Goal: Task Accomplishment & Management: Use online tool/utility

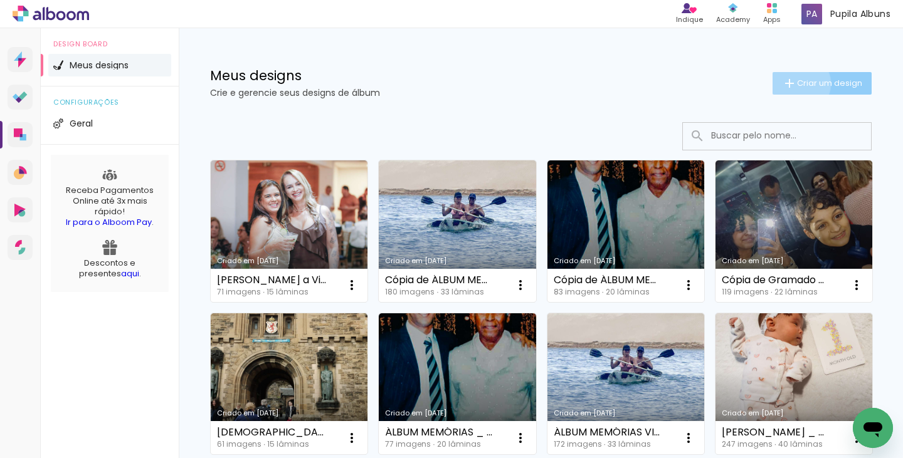
click at [797, 83] on span "Criar um design" at bounding box center [829, 83] width 65 height 8
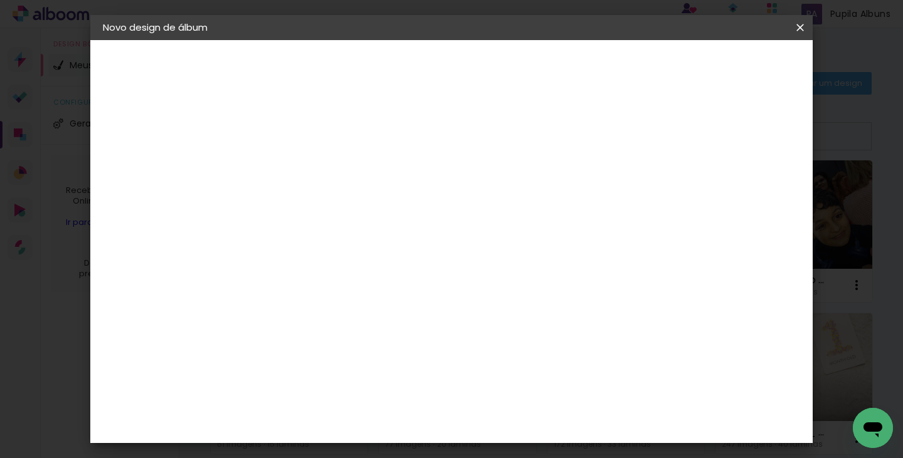
click at [308, 172] on input at bounding box center [308, 168] width 0 height 19
type input "a"
type input "Ana Cristina _ Paris"
type paper-input "Ana Cristina _ Paris"
click at [0, 0] on slot "Avançar" at bounding box center [0, 0] width 0 height 0
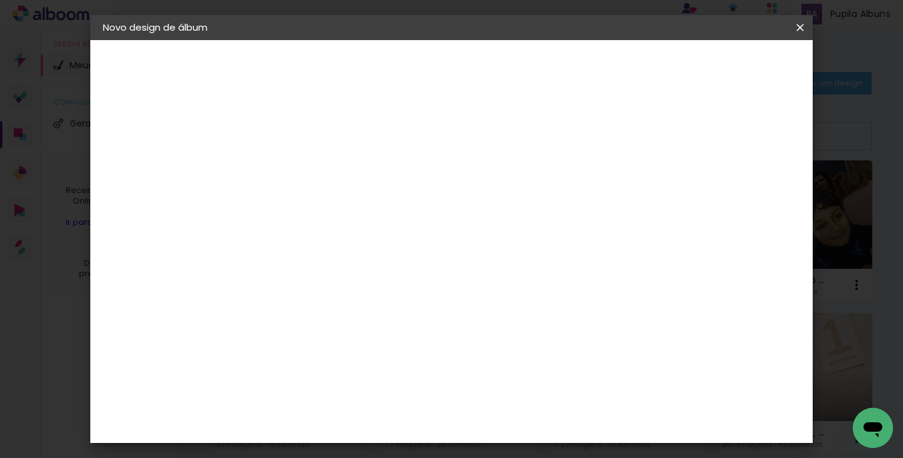
click at [0, 0] on slot "Tamanho Livre" at bounding box center [0, 0] width 0 height 0
click at [0, 0] on slot "Avançar" at bounding box center [0, 0] width 0 height 0
drag, startPoint x: 267, startPoint y: 333, endPoint x: 275, endPoint y: 331, distance: 8.4
click at [275, 331] on input "30" at bounding box center [268, 333] width 33 height 19
type input "20"
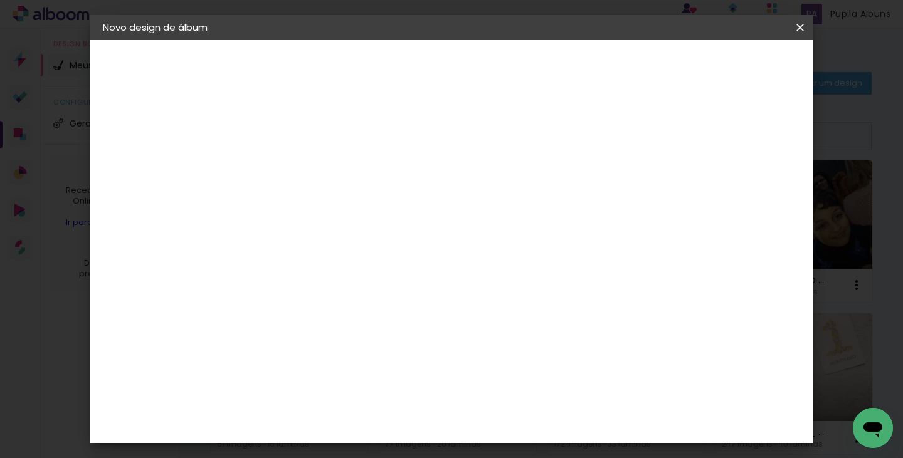
type paper-input "20"
drag, startPoint x: 522, startPoint y: 411, endPoint x: 529, endPoint y: 408, distance: 7.3
click at [529, 408] on input "60" at bounding box center [521, 410] width 33 height 19
type input "40"
type paper-input "40"
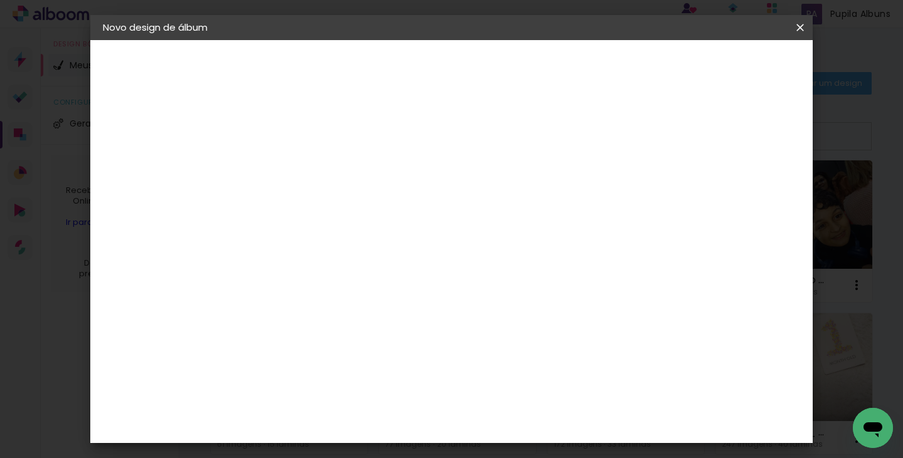
drag, startPoint x: 750, startPoint y: 66, endPoint x: 712, endPoint y: 145, distance: 87.0
click at [717, 40] on div "mm Mostrar sangria 20 cm cm cm mm A maioria das encadernadoras sugere 5mm de sa…" at bounding box center [503, 40] width 500 height 0
click at [660, 144] on div at bounding box center [653, 144] width 11 height 11
type paper-checkbox "on"
click at [722, 63] on span "Iniciar design" at bounding box center [693, 66] width 57 height 9
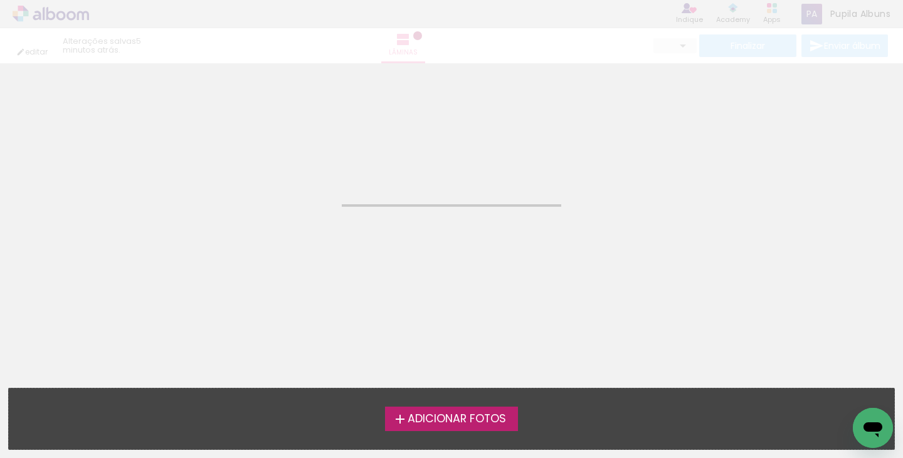
click at [437, 418] on span "Adicionar Fotos" at bounding box center [457, 419] width 98 height 11
click at [0, 0] on input "file" at bounding box center [0, 0] width 0 height 0
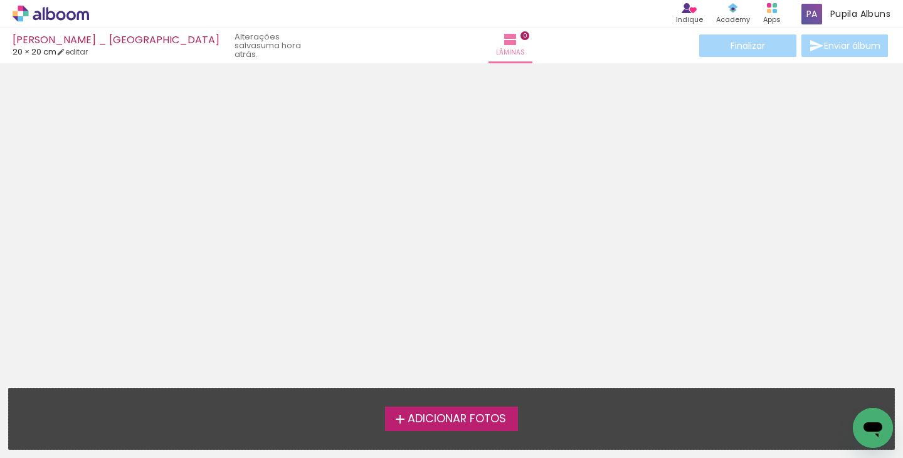
click at [460, 414] on span "Adicionar Fotos" at bounding box center [457, 419] width 98 height 11
click at [0, 0] on input "file" at bounding box center [0, 0] width 0 height 0
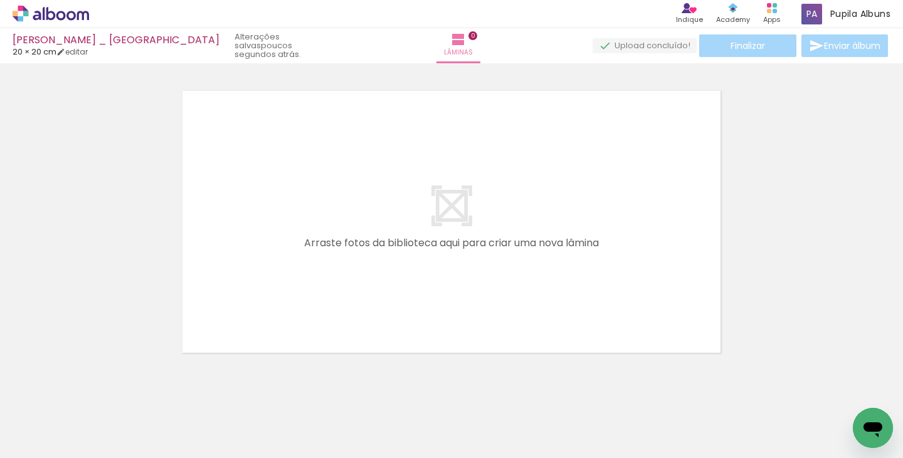
click at [54, 16] on icon at bounding box center [50, 13] width 9 height 13
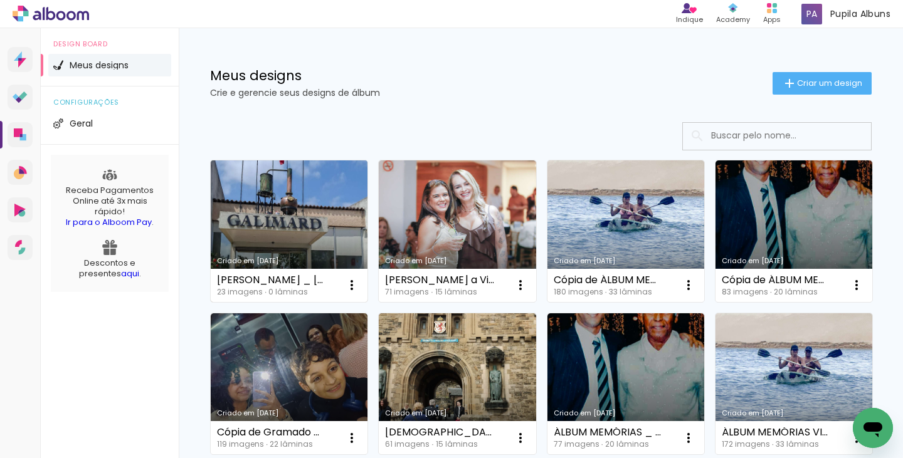
click at [300, 197] on link "Criado em [DATE]" at bounding box center [289, 232] width 157 height 142
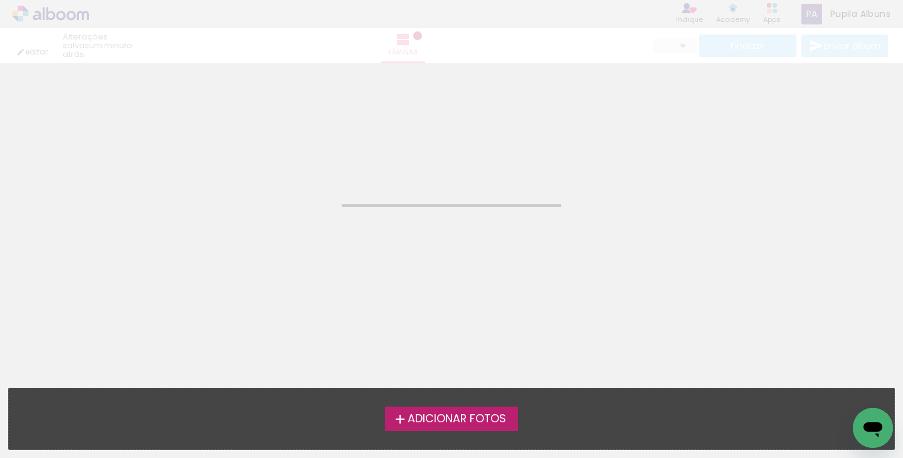
click at [300, 197] on neon-animated-pages "Confirmar Cancelar" at bounding box center [451, 260] width 903 height 395
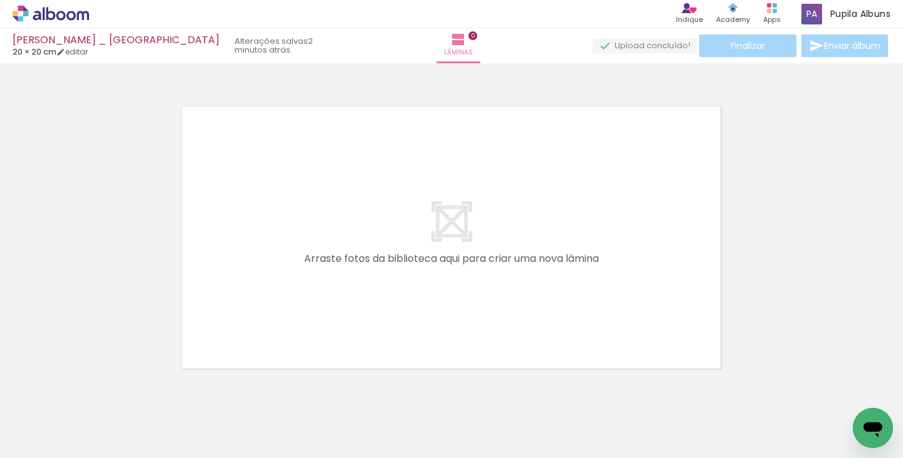
click at [118, 396] on div at bounding box center [125, 416] width 45 height 62
click at [104, 394] on iron-icon at bounding box center [98, 390] width 13 height 13
click at [103, 394] on iron-icon at bounding box center [98, 390] width 13 height 13
click at [102, 395] on iron-icon at bounding box center [98, 390] width 13 height 13
click at [102, 394] on iron-icon at bounding box center [98, 390] width 13 height 13
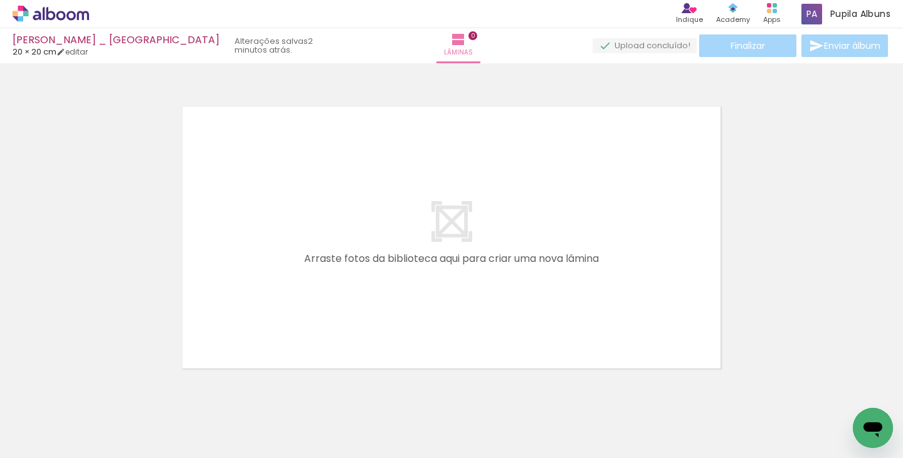
click at [101, 394] on iron-icon at bounding box center [98, 390] width 13 height 13
click at [100, 392] on iron-icon at bounding box center [98, 390] width 13 height 13
click at [100, 391] on iron-icon at bounding box center [98, 390] width 13 height 13
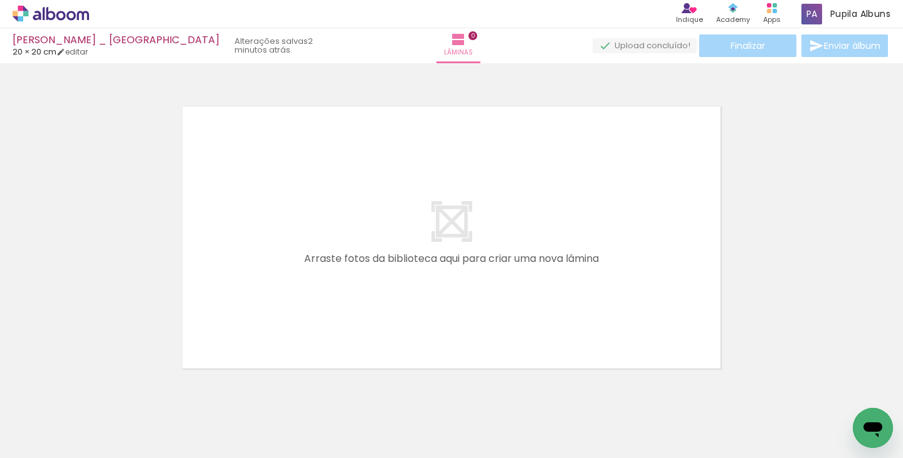
click at [98, 391] on iron-icon at bounding box center [98, 390] width 13 height 13
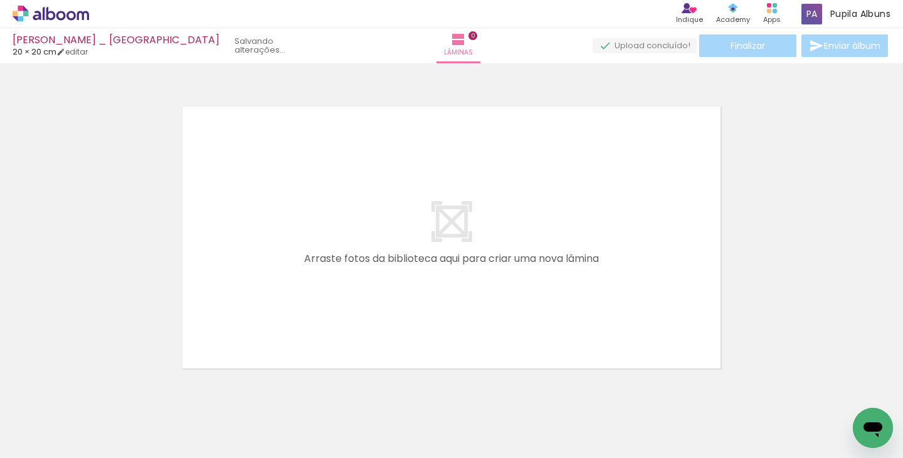
click at [98, 391] on iron-icon at bounding box center [98, 390] width 13 height 13
click at [98, 390] on iron-icon at bounding box center [98, 390] width 13 height 13
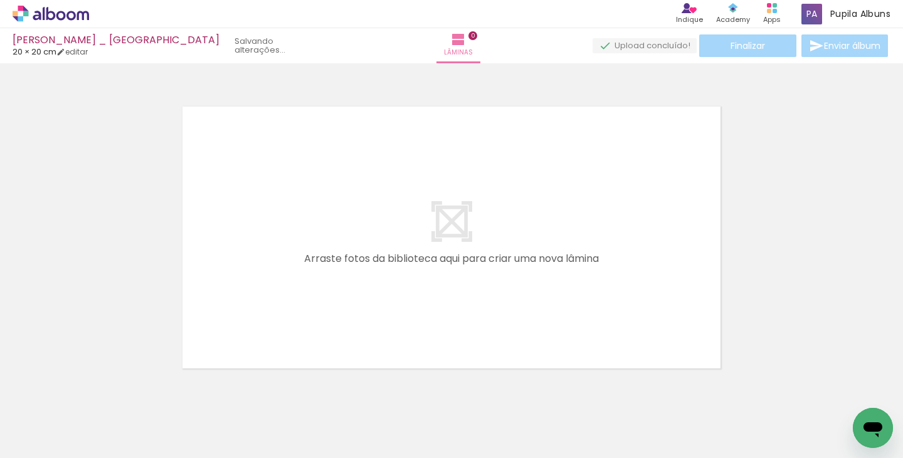
click at [98, 390] on iron-icon at bounding box center [98, 390] width 13 height 13
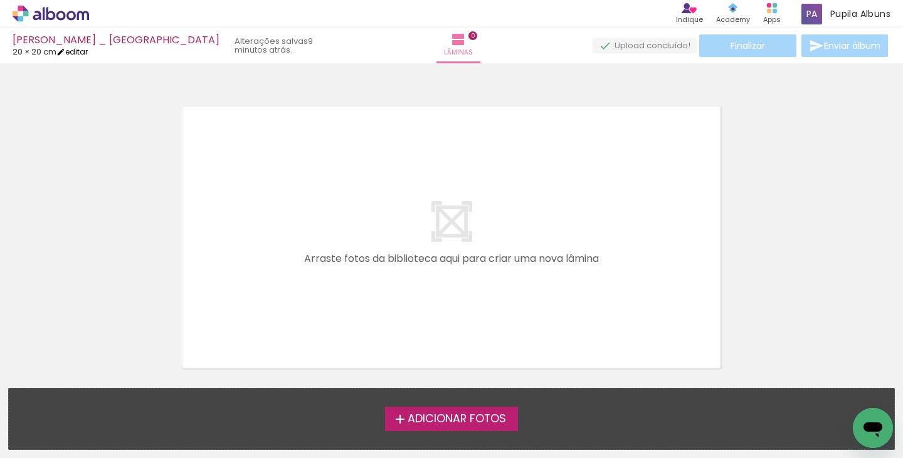
click at [75, 52] on link "editar" at bounding box center [71, 51] width 31 height 11
type input "20"
type input "40"
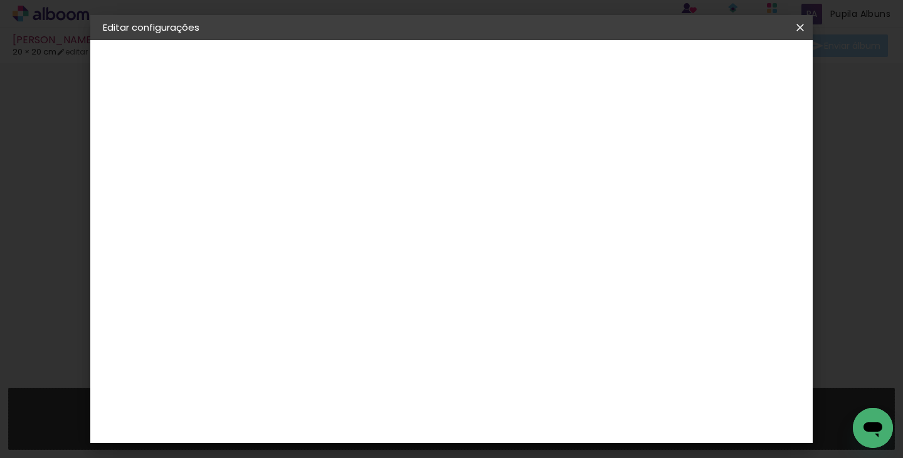
click at [802, 25] on iron-icon at bounding box center [800, 27] width 15 height 13
drag, startPoint x: 803, startPoint y: 27, endPoint x: 495, endPoint y: 37, distance: 308.1
click at [802, 27] on iron-icon at bounding box center [800, 27] width 15 height 13
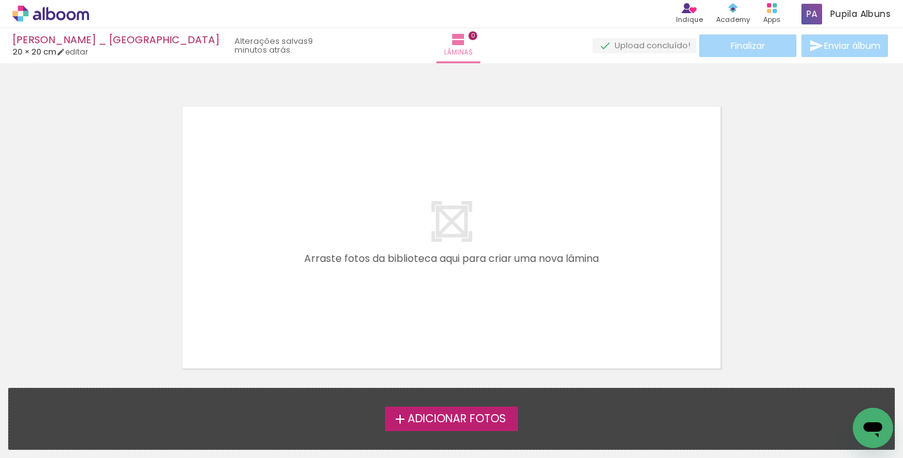
click at [47, 14] on icon at bounding box center [50, 13] width 9 height 13
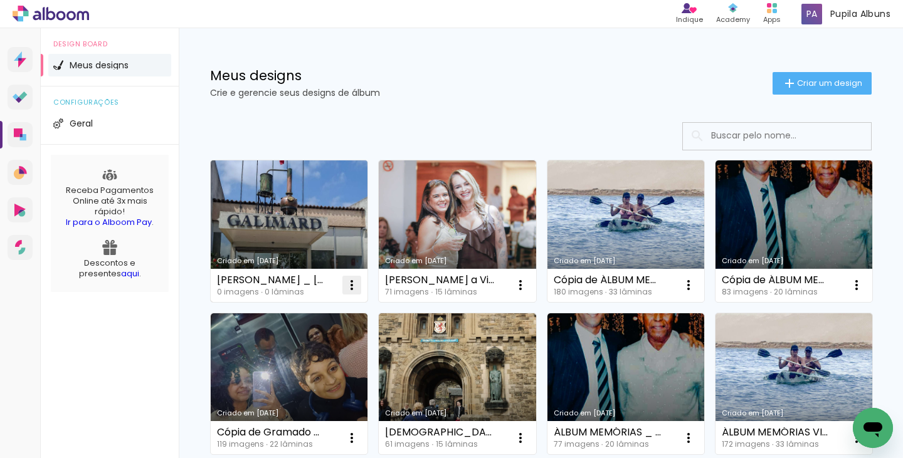
click at [356, 283] on iron-icon at bounding box center [351, 285] width 15 height 15
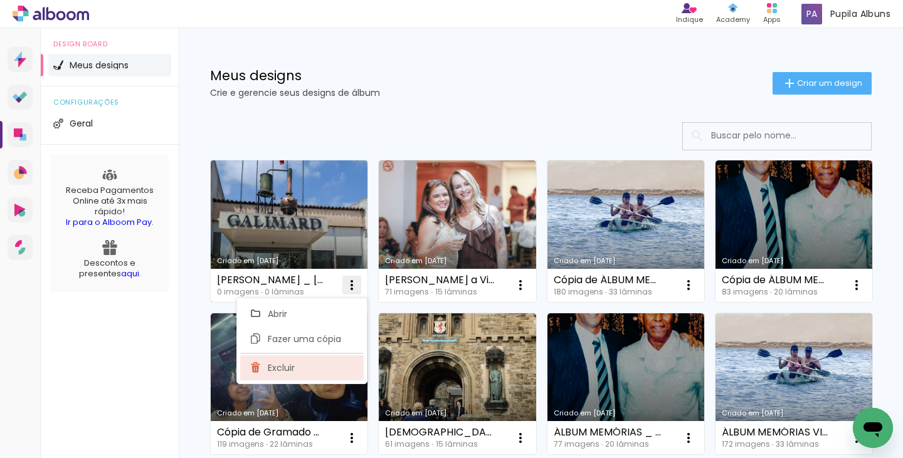
click at [293, 364] on span "Excluir" at bounding box center [281, 368] width 27 height 9
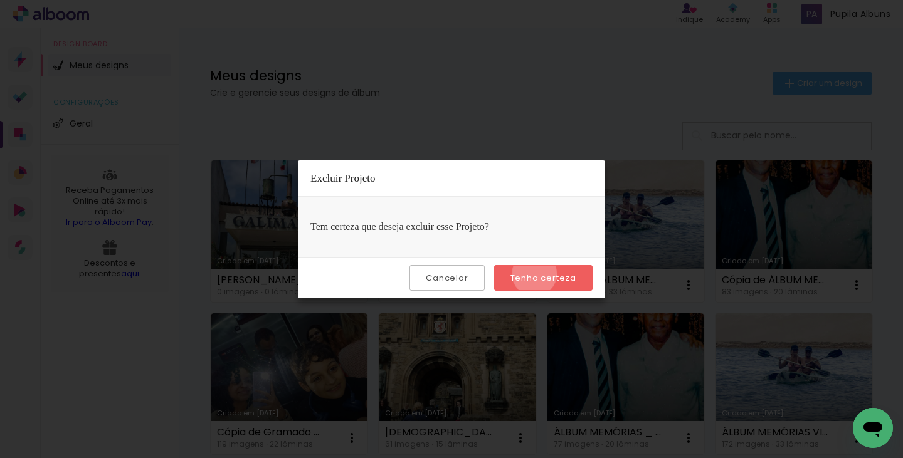
click at [0, 0] on slot "Tenho certeza" at bounding box center [0, 0] width 0 height 0
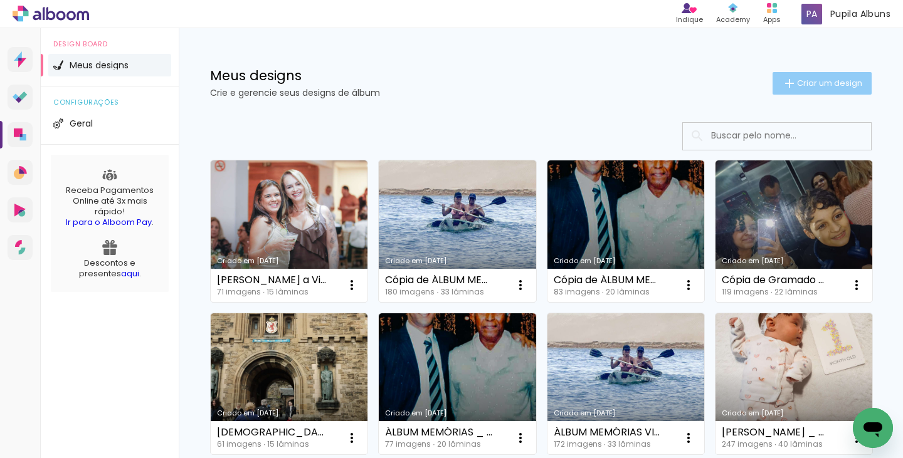
click at [797, 87] on span "Criar um design" at bounding box center [829, 83] width 65 height 8
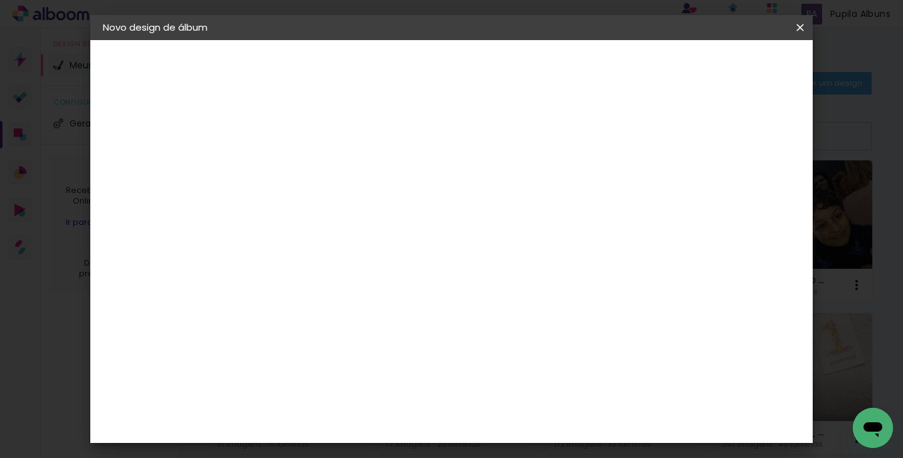
click at [308, 167] on input at bounding box center [308, 168] width 0 height 19
type input "ANA"
type paper-input "ANA"
type input "[PERSON_NAME] _ ÁLBUM 1 (MARSEILLE A CANES)"
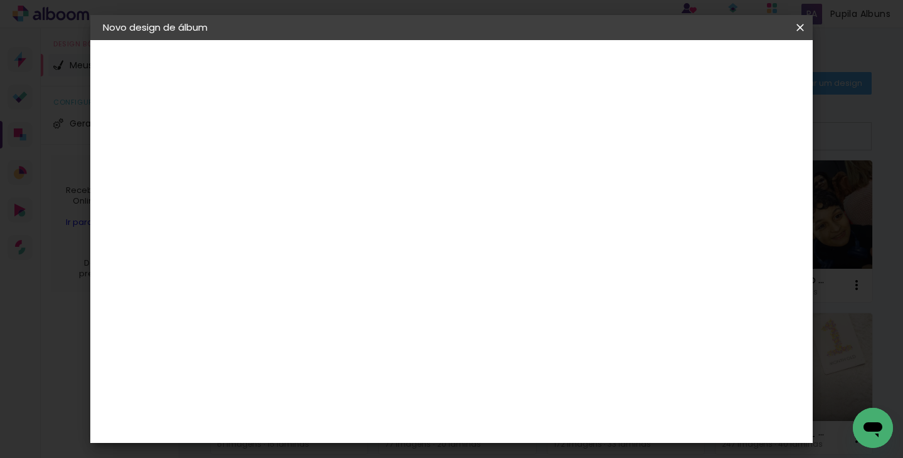
type paper-input "[PERSON_NAME] _ ÁLBUM 1 (MARSEILLE A CANES)"
click at [436, 74] on paper-button "Avançar" at bounding box center [405, 66] width 61 height 21
click at [0, 0] on slot "Tamanho Livre" at bounding box center [0, 0] width 0 height 0
click at [0, 0] on slot "Avançar" at bounding box center [0, 0] width 0 height 0
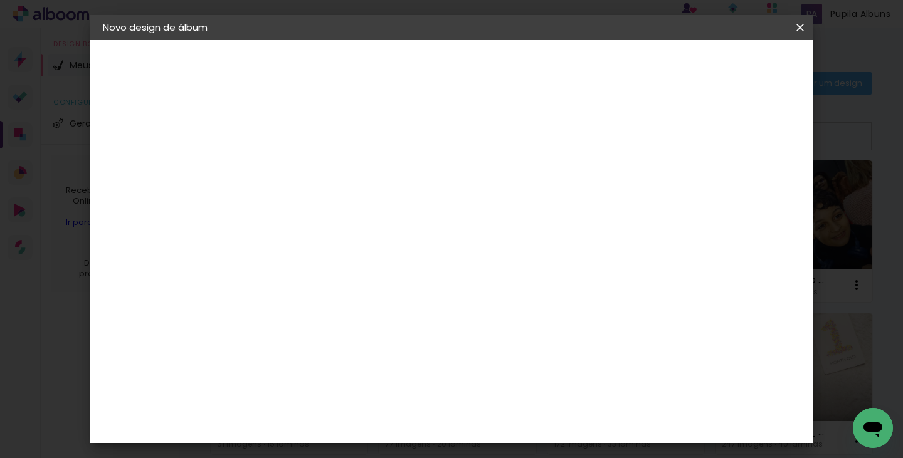
click at [660, 144] on div at bounding box center [653, 144] width 11 height 11
type paper-checkbox "on"
drag, startPoint x: 277, startPoint y: 331, endPoint x: 262, endPoint y: 335, distance: 16.1
click at [262, 335] on input "30" at bounding box center [268, 333] width 33 height 19
type input "20"
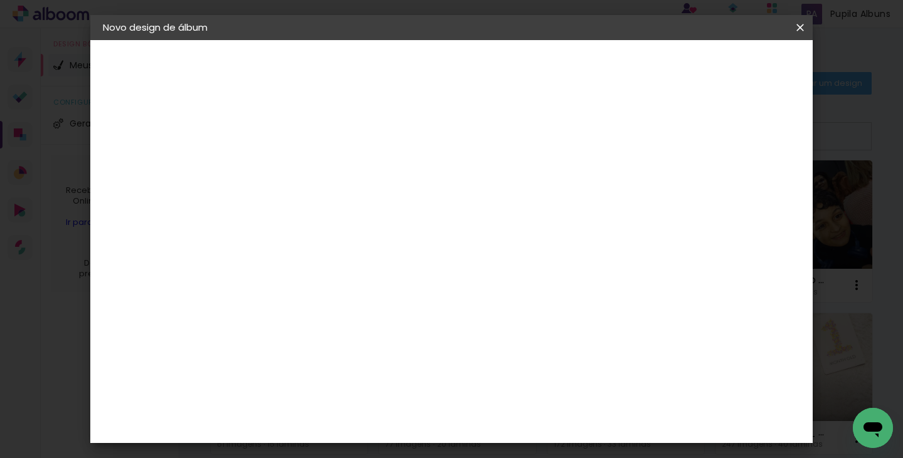
type paper-input "20"
click at [527, 334] on input "60" at bounding box center [521, 338] width 33 height 19
type input "40"
type paper-input "40"
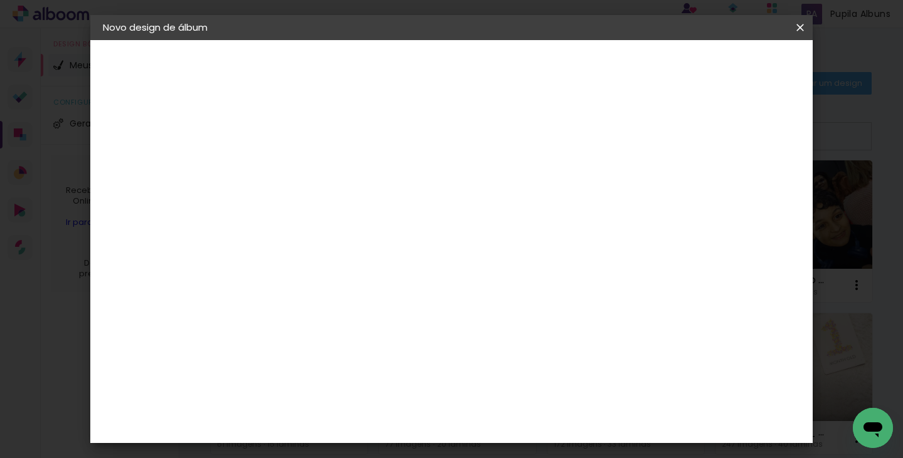
click at [722, 65] on span "Iniciar design" at bounding box center [693, 66] width 57 height 9
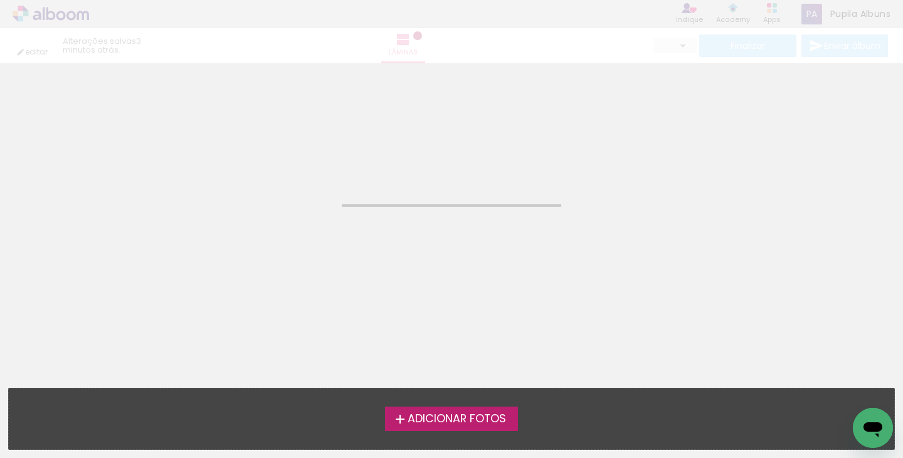
click at [450, 422] on span "Adicionar Fotos" at bounding box center [457, 419] width 98 height 11
click at [0, 0] on input "file" at bounding box center [0, 0] width 0 height 0
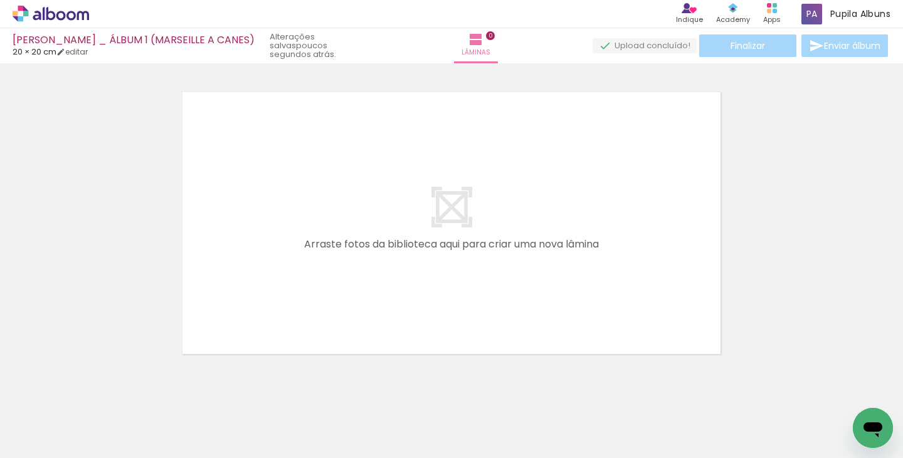
scroll to position [16, 0]
click at [38, 441] on span "Adicionar Fotos" at bounding box center [45, 442] width 38 height 14
click at [0, 0] on input "file" at bounding box center [0, 0] width 0 height 0
click at [56, 443] on span "Adicionar Fotos" at bounding box center [45, 442] width 38 height 14
click at [0, 0] on input "file" at bounding box center [0, 0] width 0 height 0
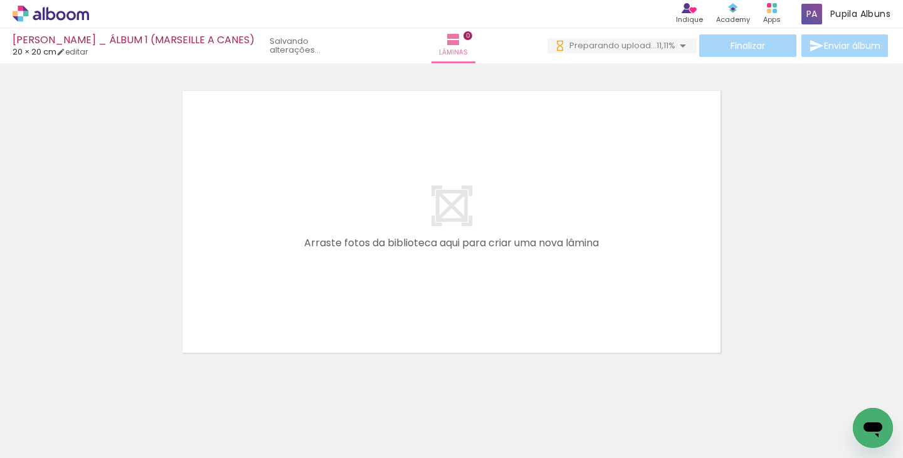
scroll to position [0, 0]
click at [36, 445] on span "Adicionar Fotos" at bounding box center [45, 442] width 38 height 14
click at [0, 0] on input "file" at bounding box center [0, 0] width 0 height 0
click at [50, 447] on span "Adicionar Fotos" at bounding box center [45, 442] width 38 height 14
click at [0, 0] on input "file" at bounding box center [0, 0] width 0 height 0
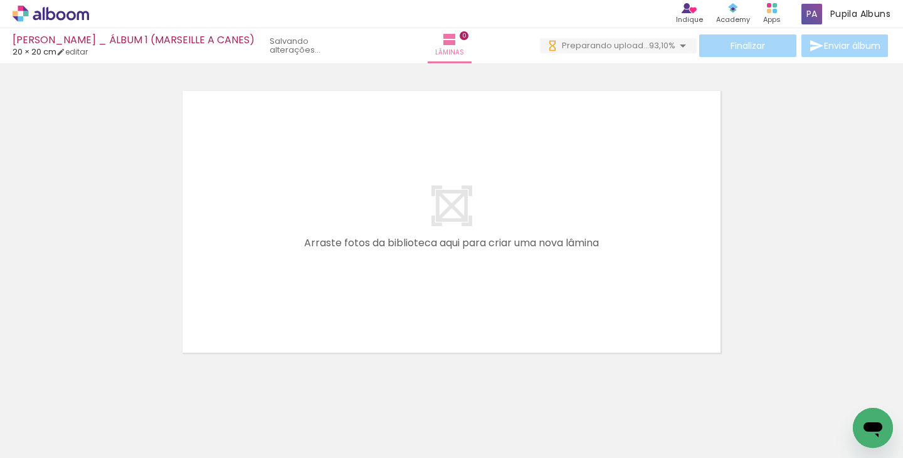
click at [51, 437] on span "Adicionar Fotos" at bounding box center [45, 442] width 38 height 14
click at [0, 0] on input "file" at bounding box center [0, 0] width 0 height 0
click at [56, 13] on icon at bounding box center [51, 14] width 77 height 16
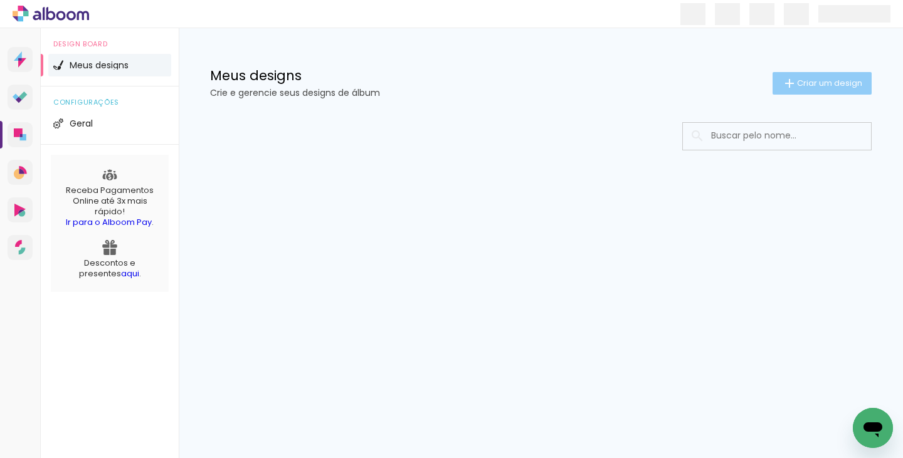
click at [806, 87] on span "Criar um design" at bounding box center [829, 83] width 65 height 8
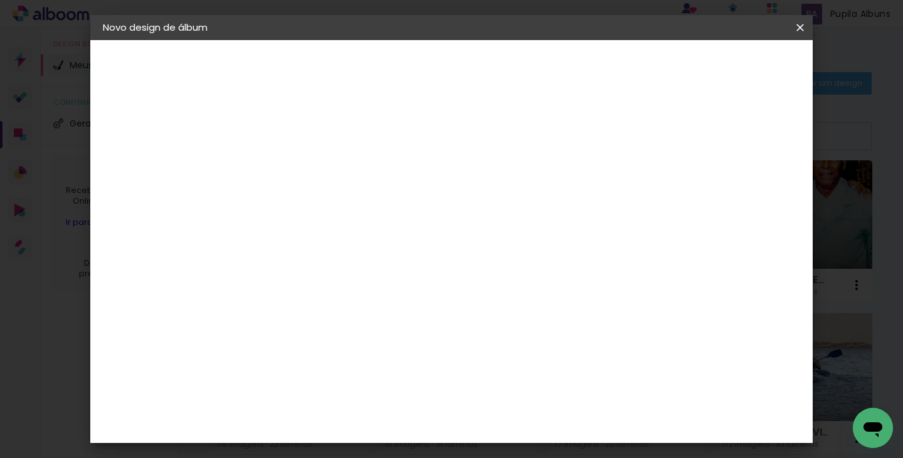
click at [308, 171] on input at bounding box center [308, 168] width 0 height 19
type input "[PERSON_NAME] _ Álbum 2 _ GAP"
type paper-input "[PERSON_NAME] _ Álbum 2 _ GAP"
type input "[PERSON_NAME] _ Álbum 2 _ GAP / VERDON / VANSEILLON"
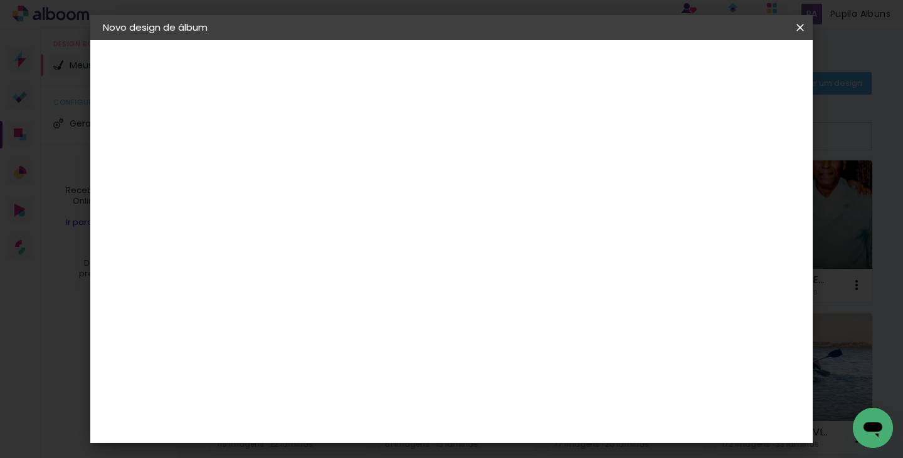
type paper-input "[PERSON_NAME] _ Álbum 2 _ GAP / VERDON / VANSEILLON"
drag, startPoint x: 613, startPoint y: 170, endPoint x: 677, endPoint y: 158, distance: 65.7
click at [0, 0] on div at bounding box center [0, 0] width 0 height 0
click at [308, 166] on input "[PERSON_NAME] _ Álbum 2 _ GAP / VERDON / VANSEILLON" at bounding box center [308, 168] width 0 height 19
drag, startPoint x: 596, startPoint y: 164, endPoint x: 681, endPoint y: 171, distance: 85.6
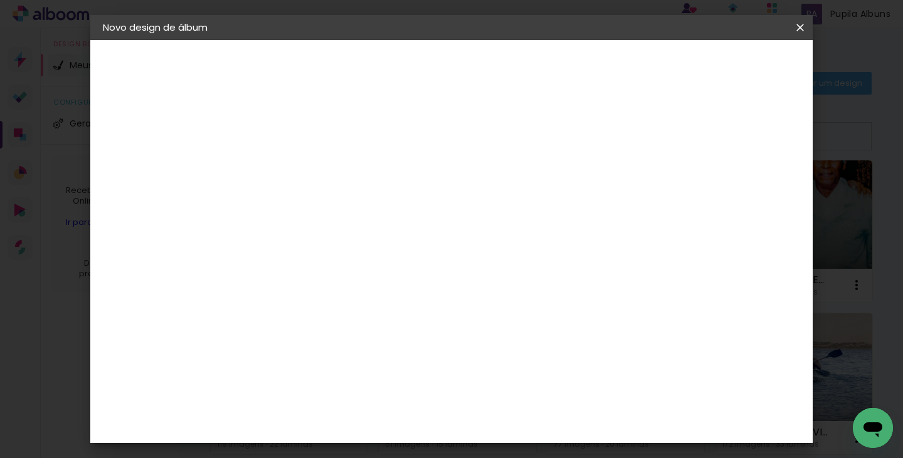
click at [0, 0] on div at bounding box center [0, 0] width 0 height 0
type input "[PERSON_NAME] _ Álbum 2 _ GAP / VERDON / VALE"
type paper-input "[PERSON_NAME] _ Álbum 2 _ GAP / VERDON / VALE"
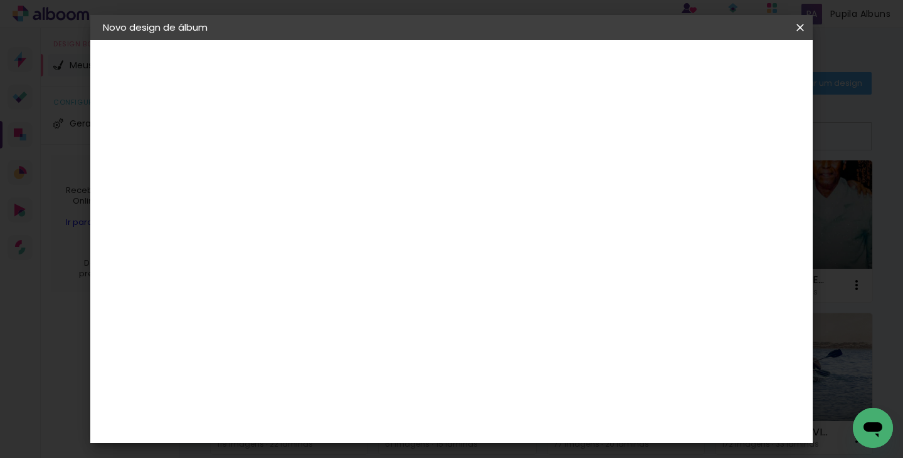
click at [308, 172] on input "[PERSON_NAME] _ Álbum 2 _ GAP / VERDON / VALE" at bounding box center [308, 168] width 0 height 19
drag, startPoint x: 657, startPoint y: 170, endPoint x: 665, endPoint y: 168, distance: 9.0
click at [0, 0] on div at bounding box center [0, 0] width 0 height 0
type input "[PERSON_NAME] _ Álbum 2 _ GAP / VERDON / VALENSOILLE"
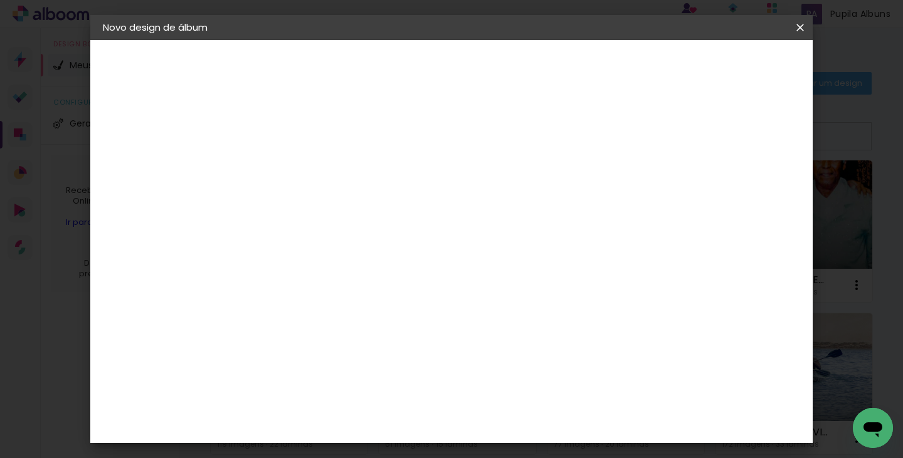
type paper-input "[PERSON_NAME] _ Álbum 2 _ GAP / VERDON / VALENSOILLE"
click at [436, 56] on paper-button "Avançar" at bounding box center [405, 66] width 61 height 21
click at [0, 0] on slot "Tamanho Livre" at bounding box center [0, 0] width 0 height 0
click at [0, 0] on slot "Avançar" at bounding box center [0, 0] width 0 height 0
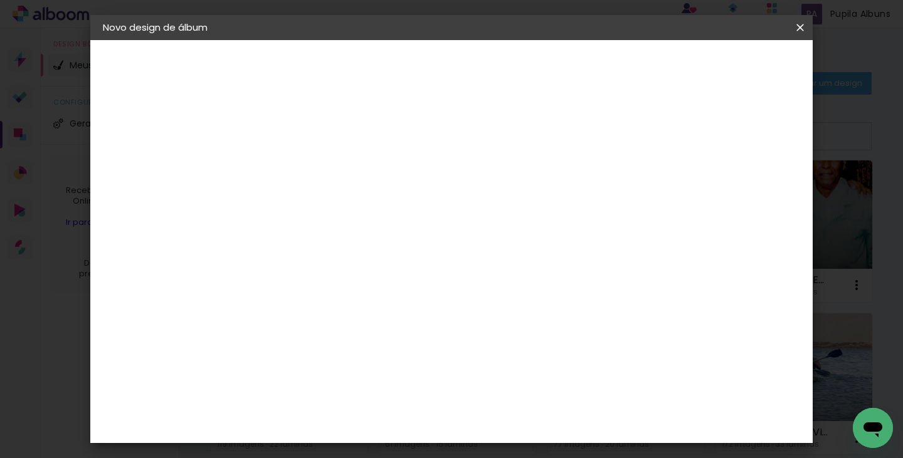
drag, startPoint x: 264, startPoint y: 330, endPoint x: 276, endPoint y: 328, distance: 12.2
click at [276, 328] on input "30" at bounding box center [268, 333] width 33 height 19
type input "20"
type paper-input "20"
click at [527, 409] on input "60" at bounding box center [521, 410] width 33 height 19
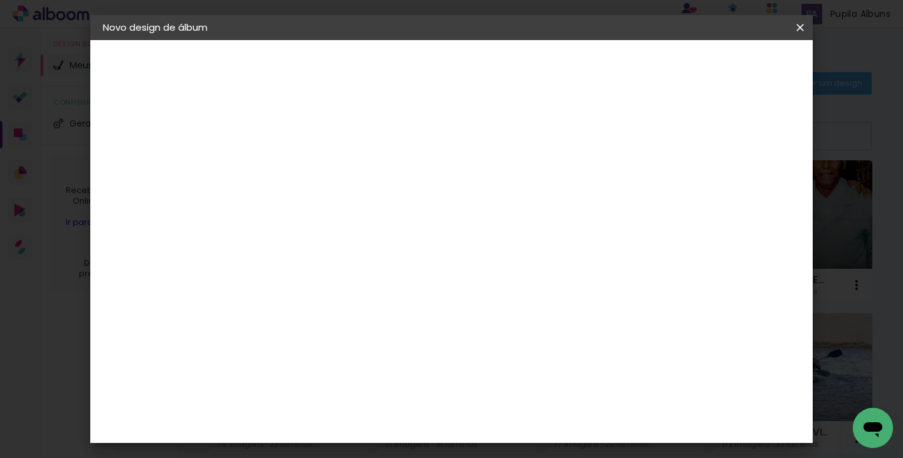
type input "40"
type paper-input "40"
click at [709, 144] on div "Mostrar sangria" at bounding box center [701, 145] width 83 height 16
type paper-checkbox "on"
click at [722, 66] on span "Iniciar design" at bounding box center [693, 66] width 57 height 9
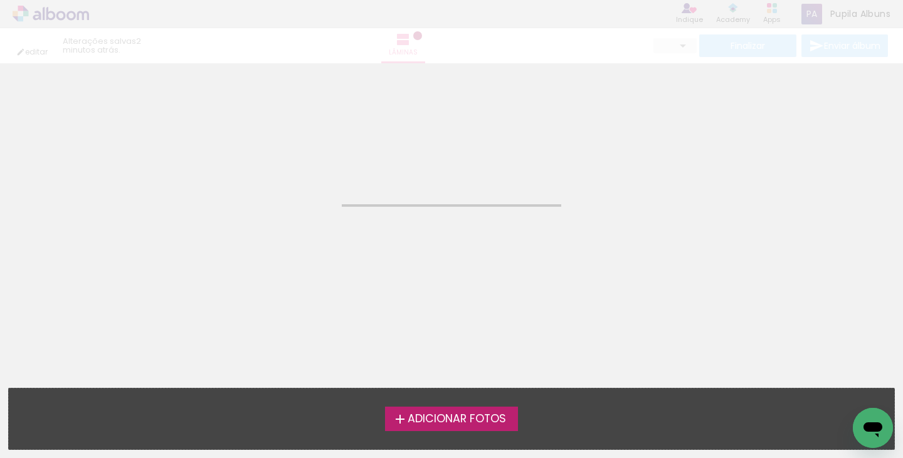
click at [452, 414] on span "Adicionar Fotos" at bounding box center [457, 419] width 98 height 11
click at [0, 0] on input "file" at bounding box center [0, 0] width 0 height 0
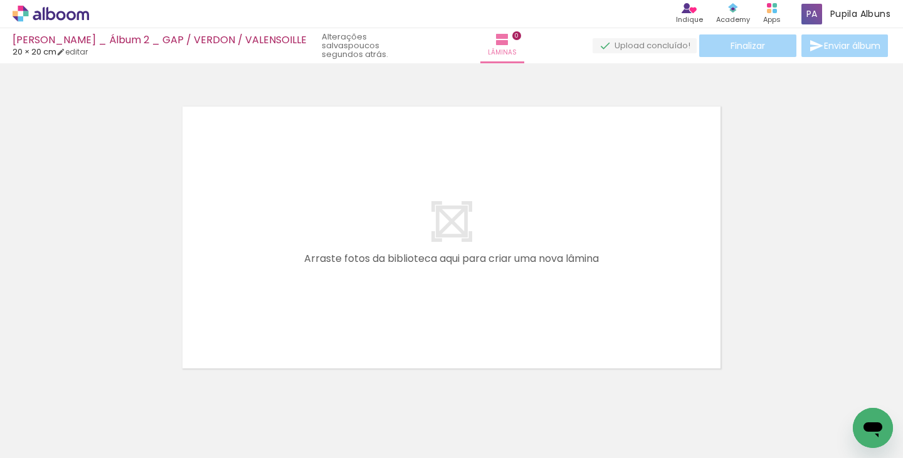
scroll to position [16, 0]
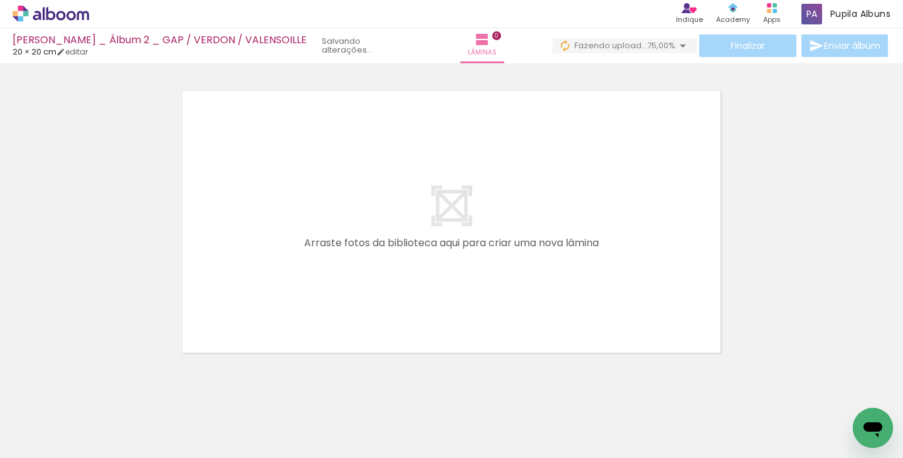
click at [32, 445] on span "Adicionar Fotos" at bounding box center [45, 442] width 38 height 14
click at [0, 0] on input "file" at bounding box center [0, 0] width 0 height 0
click at [58, 442] on span "Adicionar Fotos" at bounding box center [45, 442] width 38 height 14
click at [0, 0] on input "file" at bounding box center [0, 0] width 0 height 0
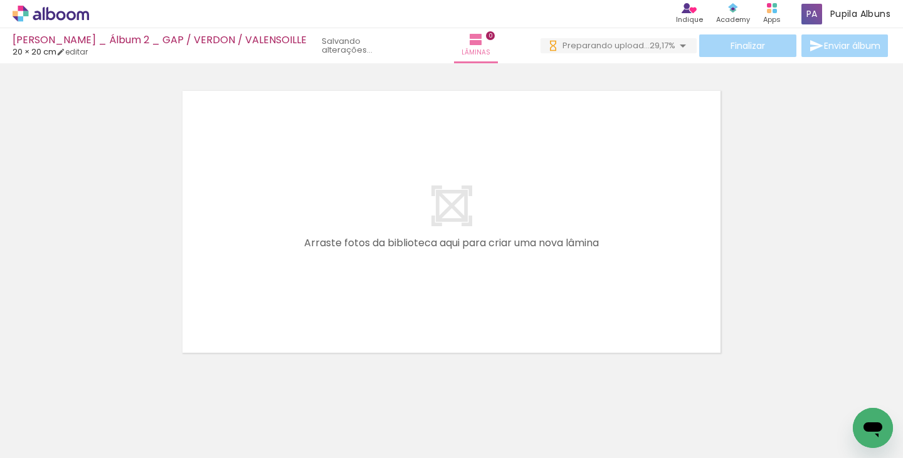
click at [62, 438] on span "Adicionar Fotos" at bounding box center [45, 442] width 38 height 14
click at [0, 0] on input "file" at bounding box center [0, 0] width 0 height 0
click at [38, 438] on span "Adicionar Fotos" at bounding box center [45, 442] width 38 height 14
click at [0, 0] on input "file" at bounding box center [0, 0] width 0 height 0
click at [63, 436] on span "Adicionar Fotos" at bounding box center [45, 442] width 38 height 14
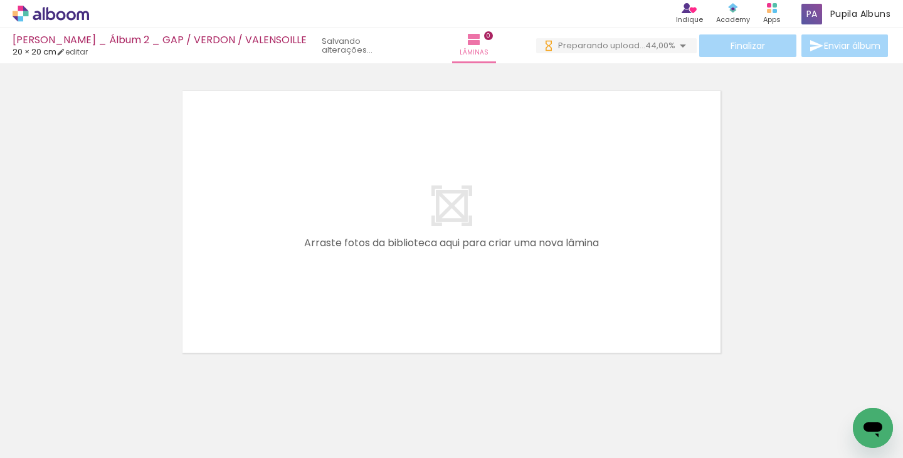
click at [0, 0] on input "file" at bounding box center [0, 0] width 0 height 0
click at [49, 15] on icon at bounding box center [51, 14] width 77 height 16
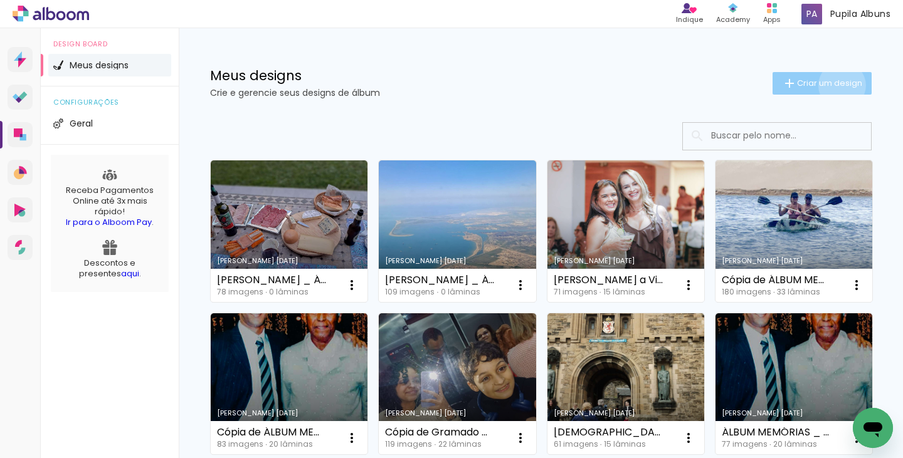
click at [830, 85] on span "Criar um design" at bounding box center [829, 83] width 65 height 8
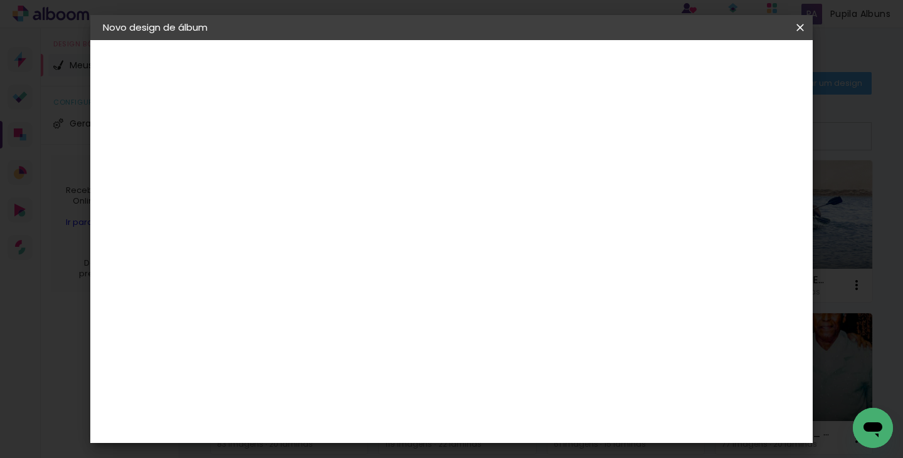
click at [308, 162] on input at bounding box center [308, 168] width 0 height 19
type input "[PERSON_NAME] _ ÁLBUM 3 _"
type paper-input "[PERSON_NAME] _ ÁLBUM 3 _"
type input "[PERSON_NAME] _ ÁLBUM 3 _ TURIN / ANIVERSÁRIO / [GEOGRAPHIC_DATA]"
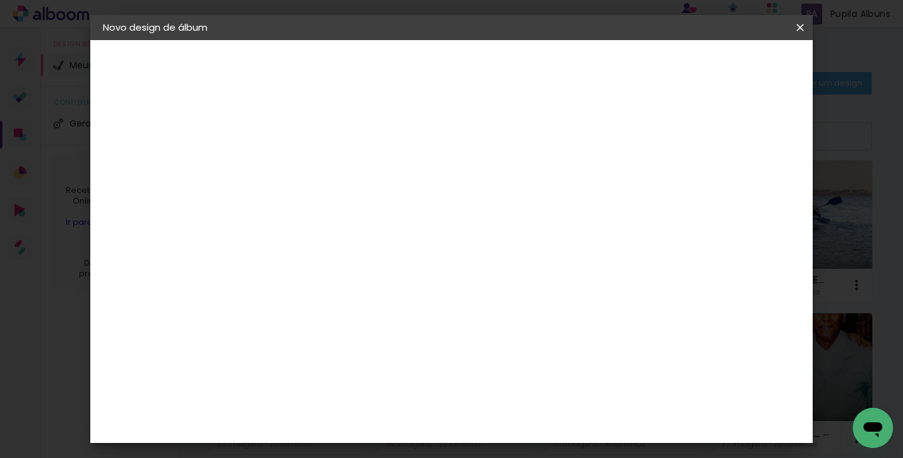
type paper-input "[PERSON_NAME] _ ÁLBUM 3 _ TURIN / ANIVERSÁRIO / [GEOGRAPHIC_DATA]"
click at [436, 58] on paper-button "Avançar" at bounding box center [405, 66] width 61 height 21
click at [0, 0] on slot "Tamanho Livre" at bounding box center [0, 0] width 0 height 0
click at [0, 0] on slot "Avançar" at bounding box center [0, 0] width 0 height 0
drag, startPoint x: 278, startPoint y: 326, endPoint x: 262, endPoint y: 318, distance: 18.2
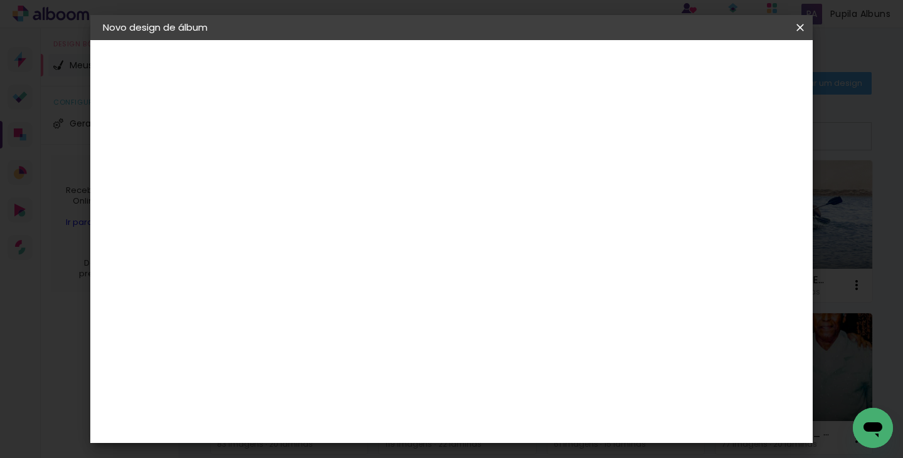
click at [264, 328] on input "30" at bounding box center [268, 333] width 33 height 19
type input "20"
type paper-input "20"
drag, startPoint x: 527, startPoint y: 412, endPoint x: 516, endPoint y: 414, distance: 10.8
click at [516, 414] on input "60" at bounding box center [521, 410] width 33 height 19
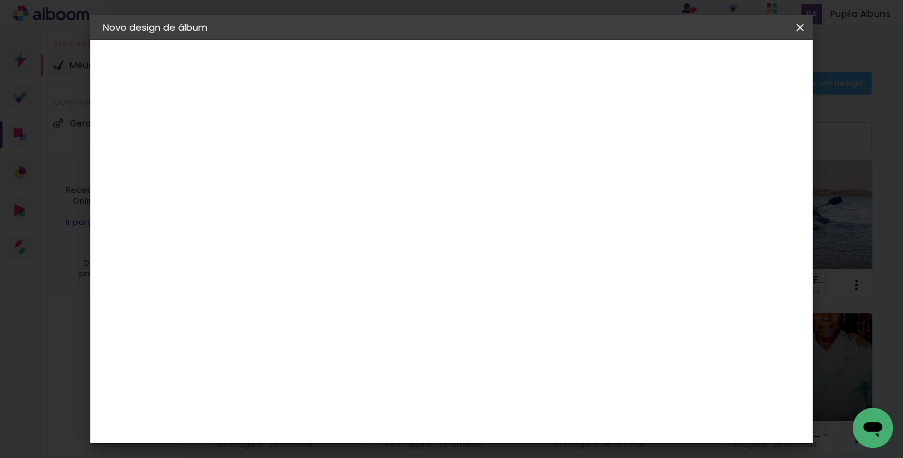
type input "40"
type paper-input "40"
click at [702, 152] on div "mm Mostrar sangria" at bounding box center [503, 99] width 500 height 119
click at [660, 142] on div at bounding box center [653, 144] width 11 height 11
type paper-checkbox "on"
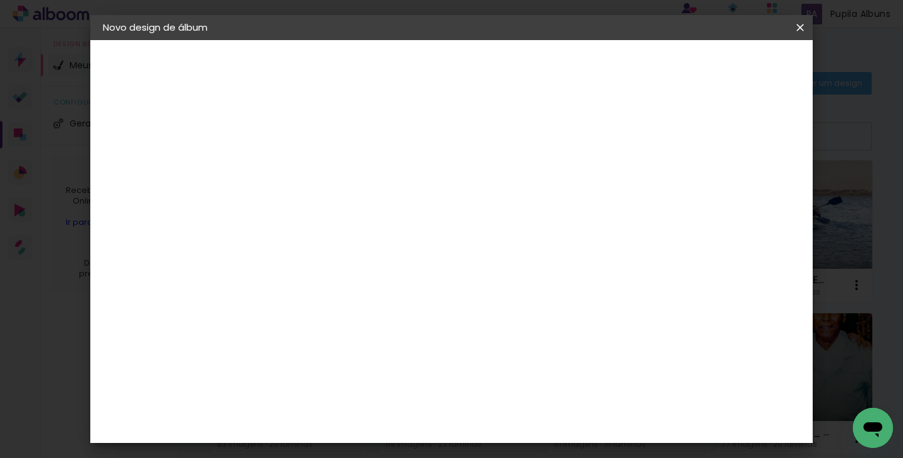
click at [722, 70] on span "Iniciar design" at bounding box center [693, 66] width 57 height 9
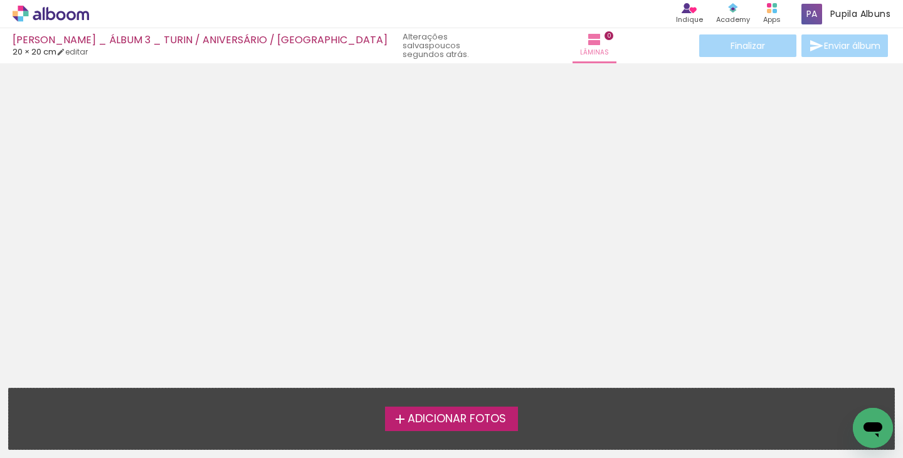
click at [450, 418] on span "Adicionar Fotos" at bounding box center [457, 419] width 98 height 11
click at [0, 0] on input "file" at bounding box center [0, 0] width 0 height 0
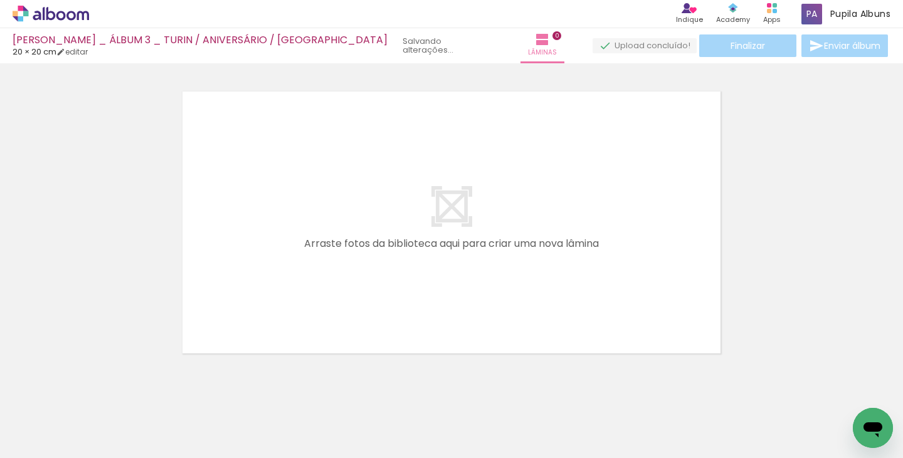
scroll to position [16, 0]
click at [56, 444] on span "Adicionar Fotos" at bounding box center [45, 442] width 38 height 14
click at [0, 0] on input "file" at bounding box center [0, 0] width 0 height 0
click at [54, 442] on span "Adicionar Fotos" at bounding box center [45, 442] width 38 height 14
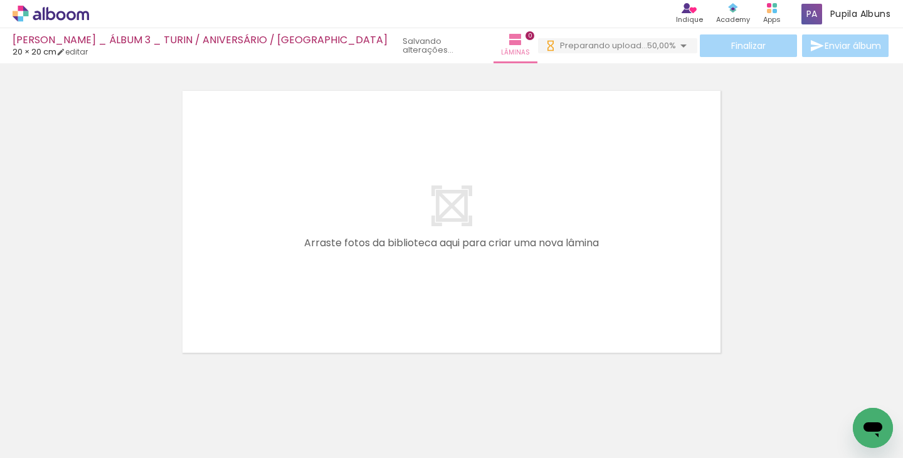
click at [0, 0] on input "file" at bounding box center [0, 0] width 0 height 0
click at [38, 441] on span "Adicionar Fotos" at bounding box center [45, 442] width 38 height 14
click at [0, 0] on input "file" at bounding box center [0, 0] width 0 height 0
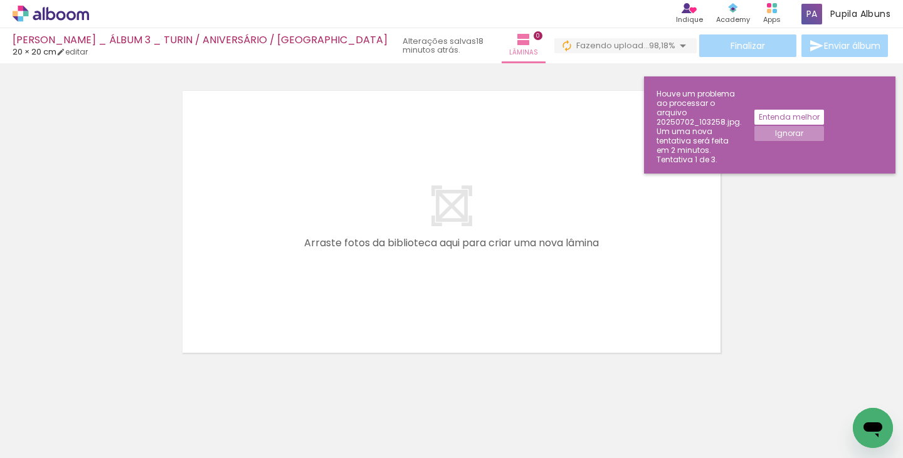
click at [71, 16] on icon at bounding box center [51, 14] width 77 height 16
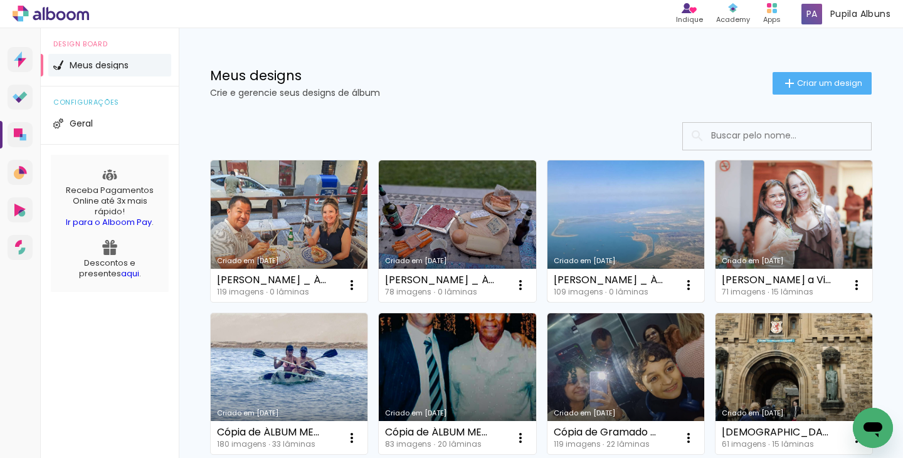
click at [614, 239] on link "Criado em [DATE]" at bounding box center [625, 232] width 157 height 142
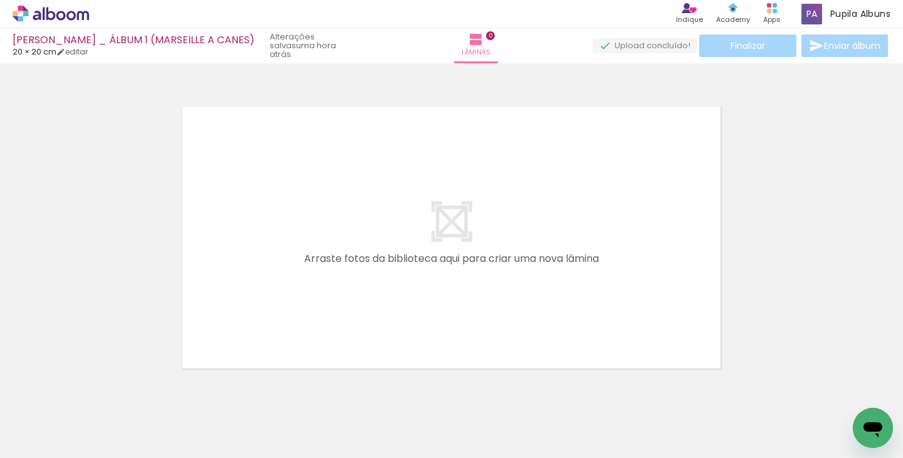
scroll to position [0, 1197]
click at [862, 397] on iron-icon at bounding box center [868, 390] width 13 height 13
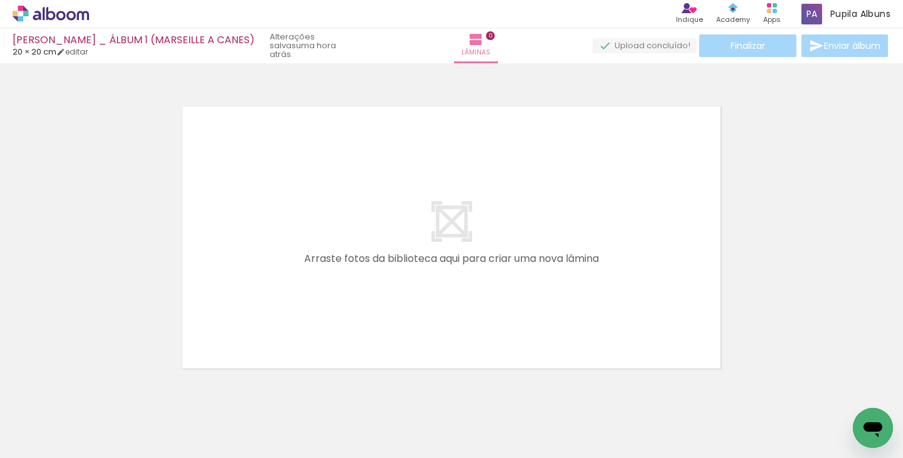
click at [862, 397] on iron-icon at bounding box center [868, 390] width 13 height 13
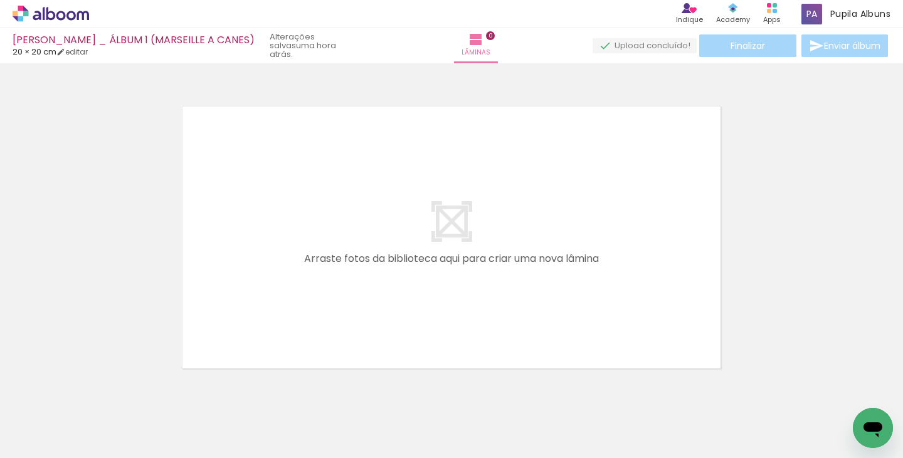
click at [862, 393] on iron-icon at bounding box center [868, 390] width 13 height 13
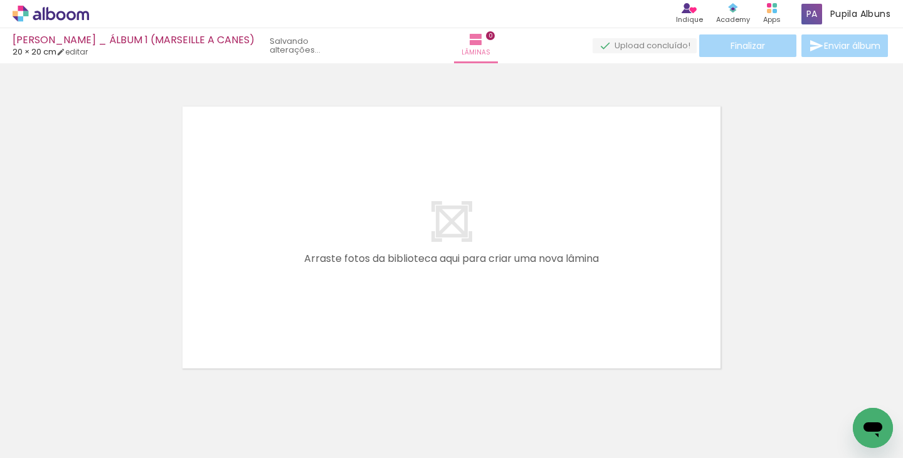
click at [862, 393] on iron-icon at bounding box center [868, 390] width 13 height 13
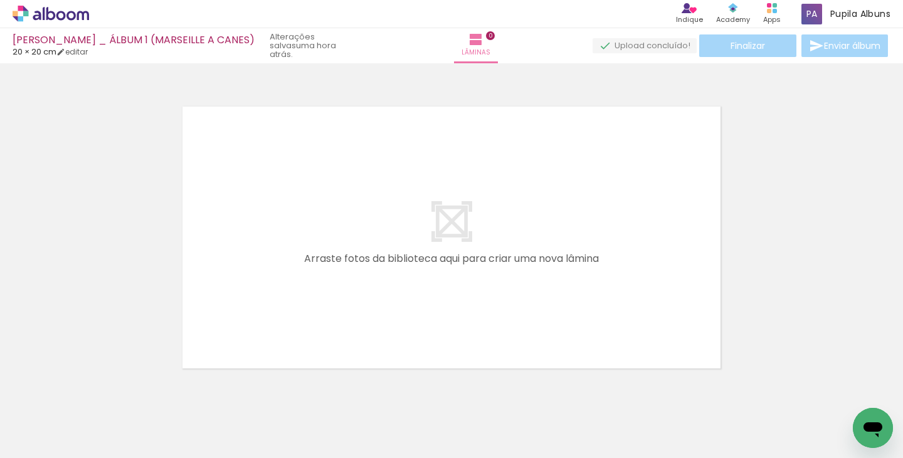
click at [862, 393] on iron-icon at bounding box center [868, 390] width 13 height 13
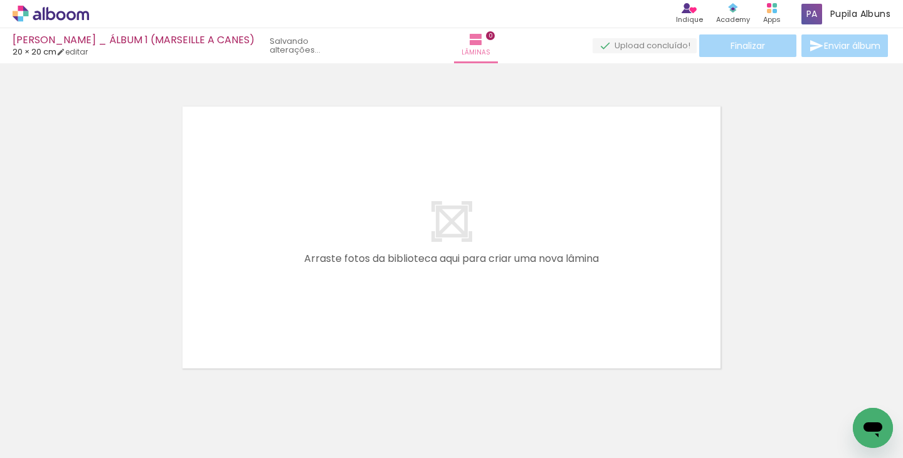
click at [862, 393] on iron-icon at bounding box center [868, 390] width 13 height 13
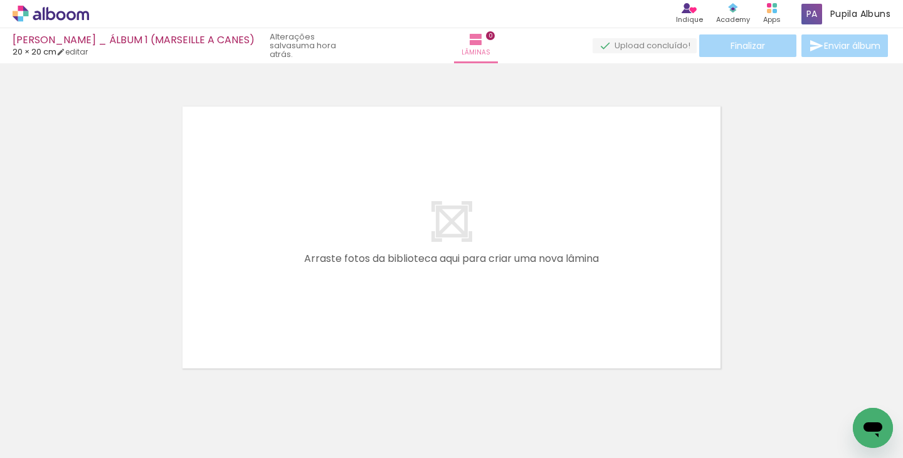
click at [862, 393] on iron-icon at bounding box center [868, 390] width 13 height 13
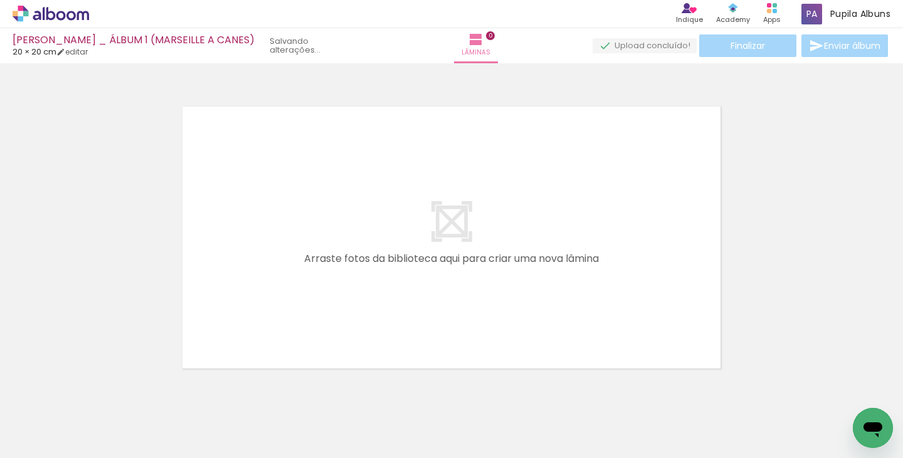
click at [862, 393] on iron-icon at bounding box center [868, 390] width 13 height 13
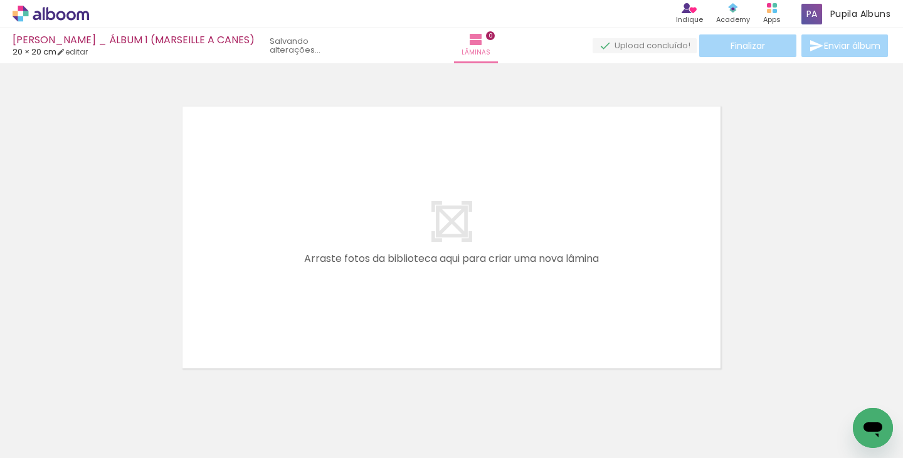
click at [862, 393] on iron-icon at bounding box center [868, 390] width 13 height 13
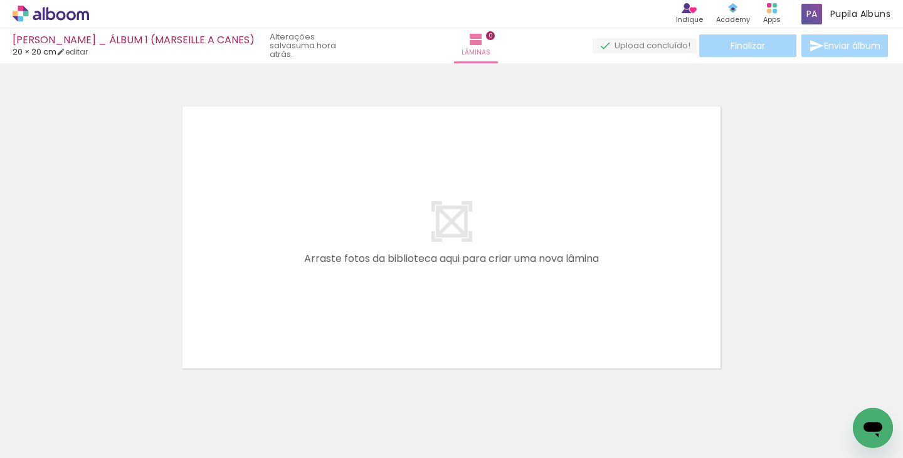
click at [862, 393] on iron-icon at bounding box center [868, 390] width 13 height 13
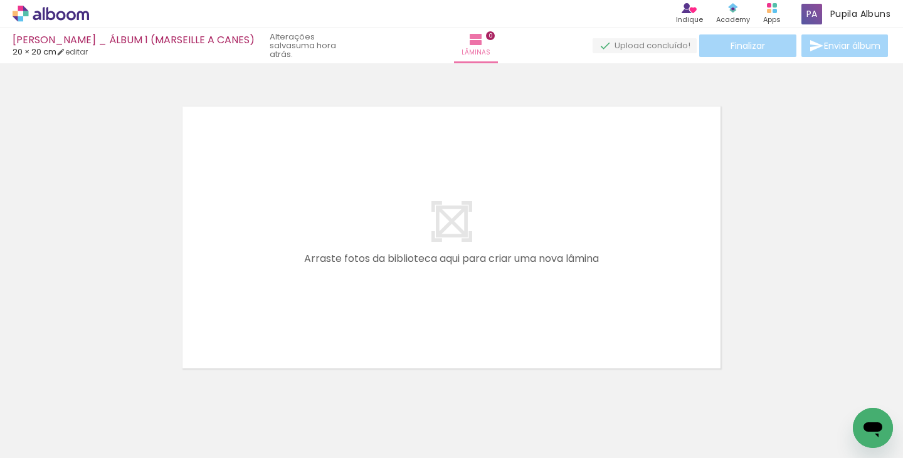
click at [862, 393] on iron-icon at bounding box center [868, 390] width 13 height 13
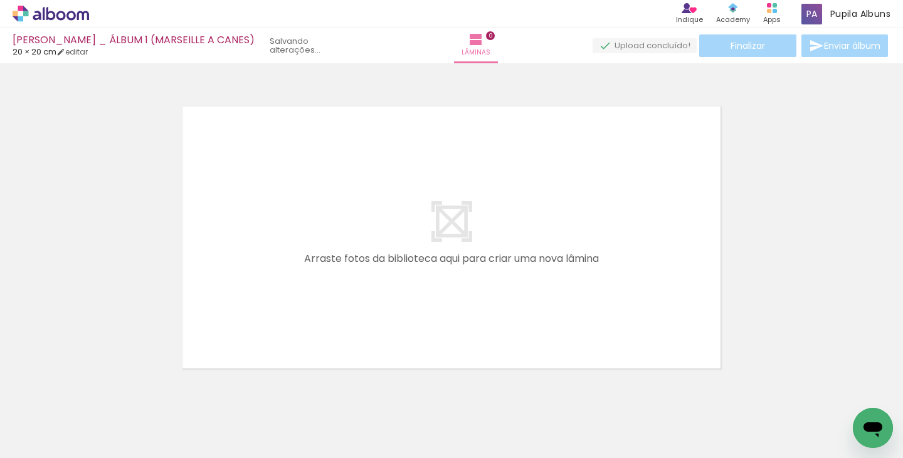
click at [862, 393] on iron-icon at bounding box center [868, 390] width 13 height 13
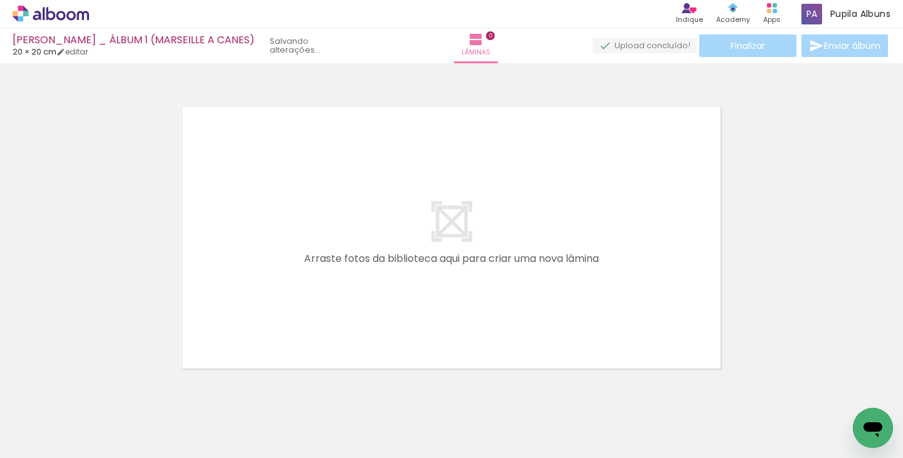
click at [862, 393] on iron-icon at bounding box center [868, 390] width 13 height 13
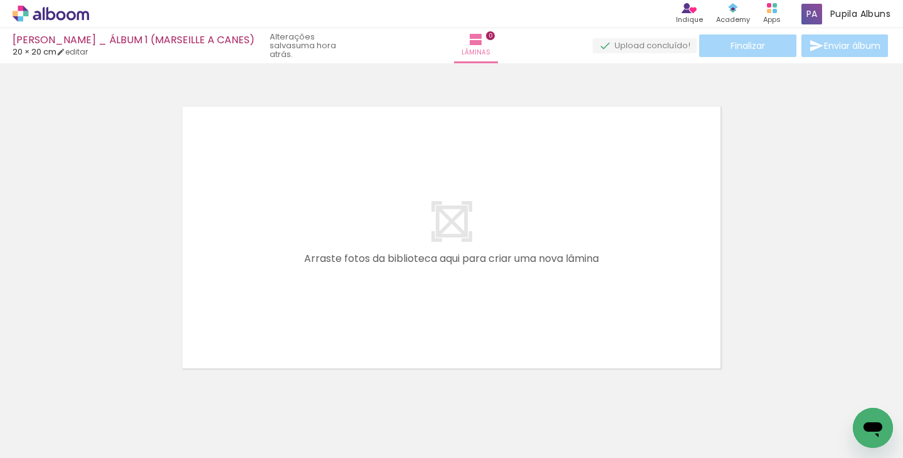
click at [862, 393] on iron-icon at bounding box center [868, 390] width 13 height 13
click at [867, 401] on div at bounding box center [895, 416] width 56 height 42
click at [862, 397] on iron-icon at bounding box center [868, 390] width 13 height 13
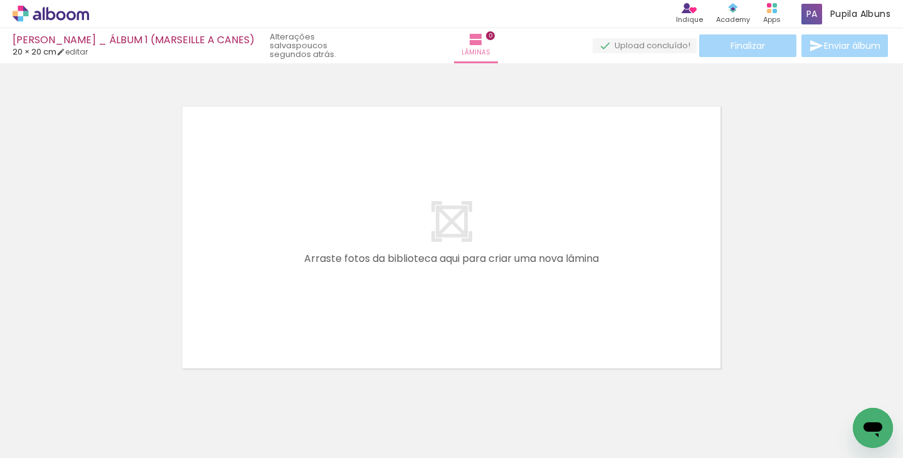
click at [862, 397] on iron-icon at bounding box center [868, 390] width 13 height 13
click at [862, 391] on iron-icon at bounding box center [868, 390] width 13 height 13
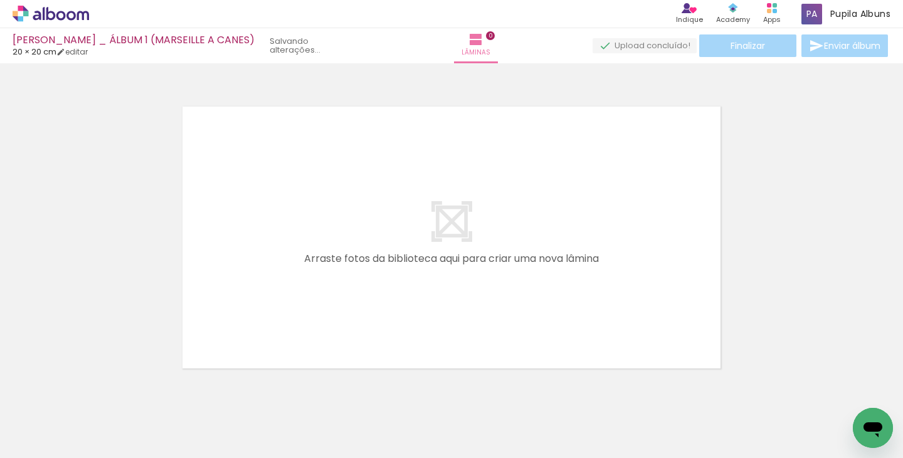
click at [862, 391] on iron-icon at bounding box center [868, 390] width 13 height 13
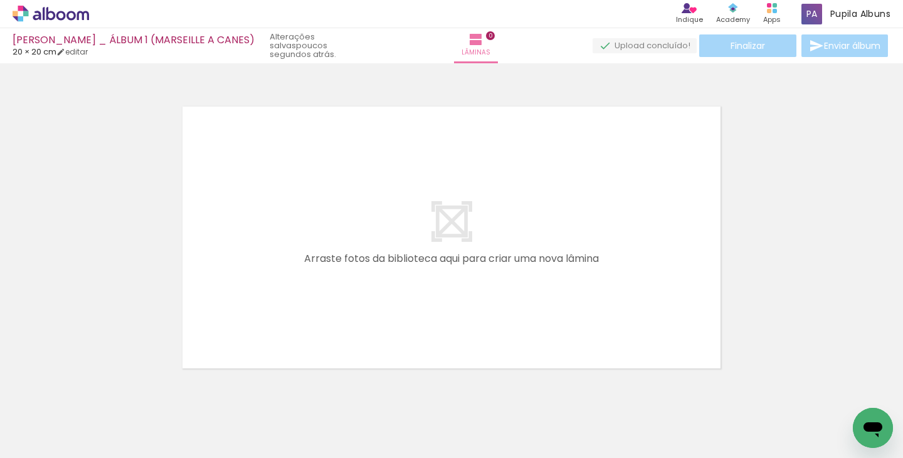
click at [862, 391] on iron-icon at bounding box center [868, 390] width 13 height 13
click at [171, 390] on quentale-thumb at bounding box center [149, 416] width 70 height 72
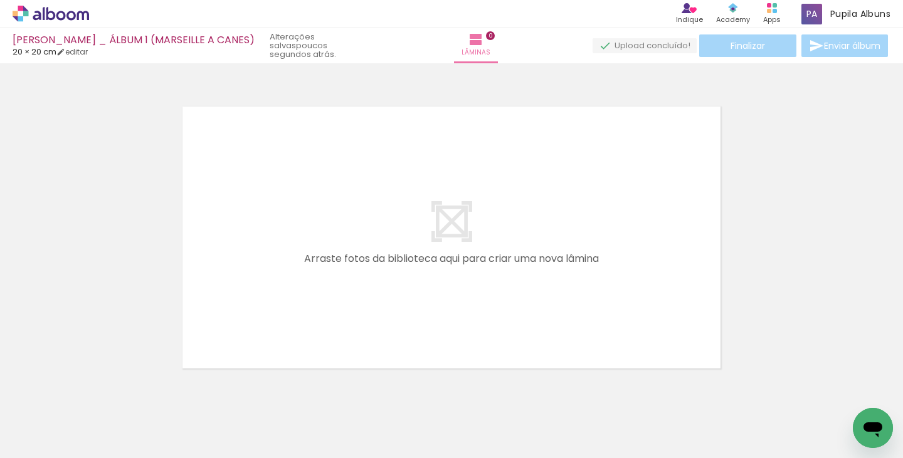
click at [171, 390] on quentale-thumb at bounding box center [149, 416] width 70 height 72
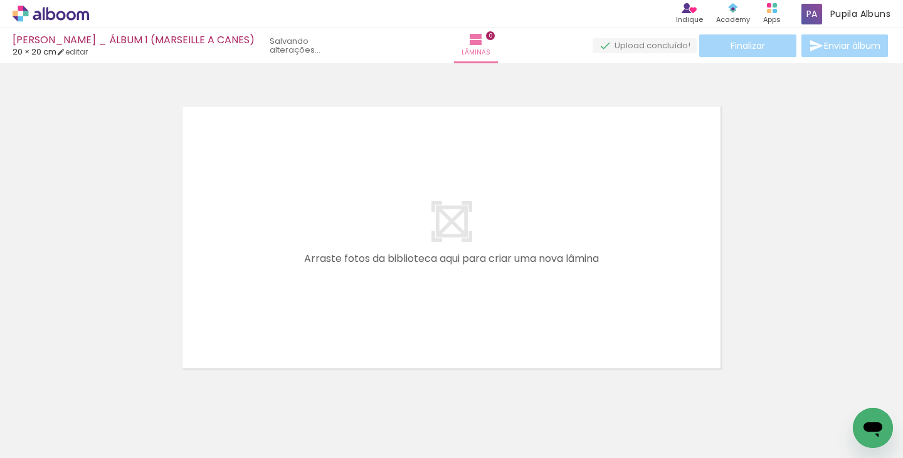
click at [58, 393] on iron-icon at bounding box center [51, 390] width 13 height 13
click at [129, 393] on iron-icon at bounding box center [121, 390] width 13 height 13
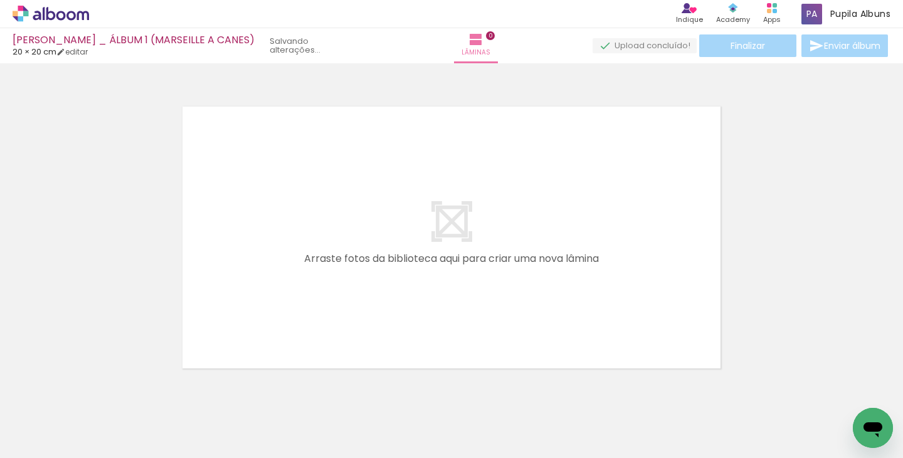
scroll to position [0, 0]
click at [198, 393] on div at bounding box center [195, 416] width 41 height 56
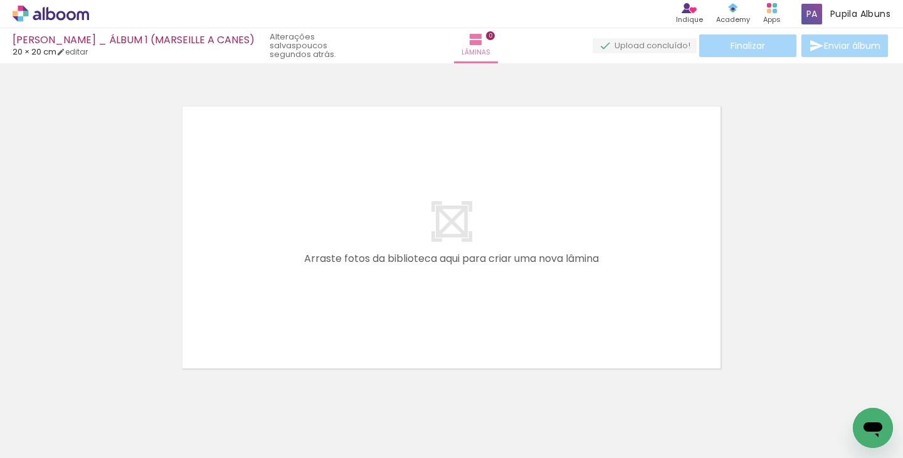
click at [162, 391] on iron-icon at bounding box center [168, 390] width 13 height 13
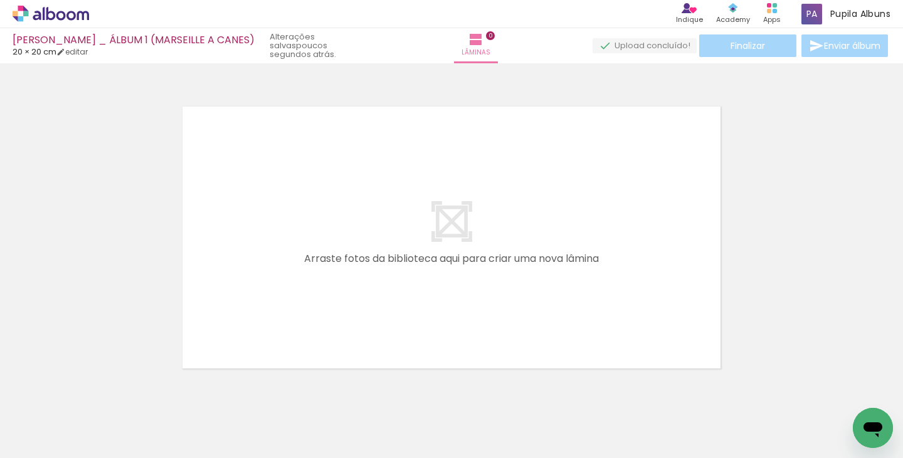
click at [162, 391] on iron-icon at bounding box center [168, 390] width 13 height 13
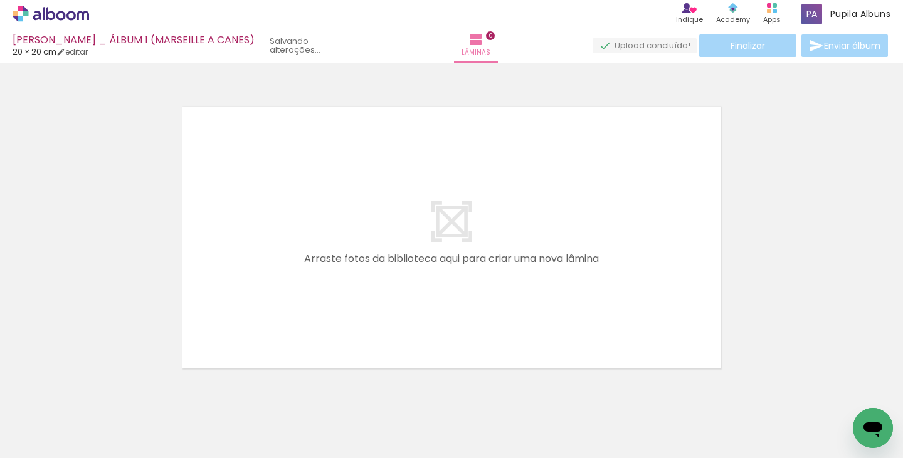
click at [0, 0] on iron-icon at bounding box center [0, 0] width 0 height 0
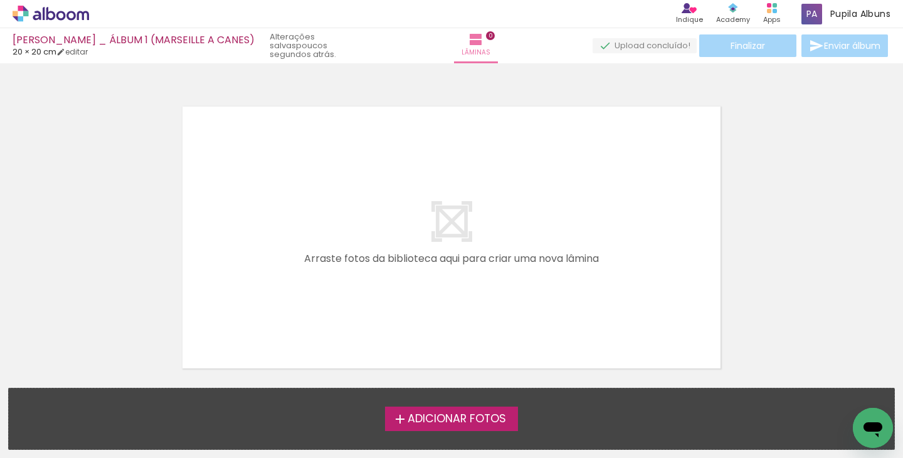
click at [466, 421] on span "Adicionar Fotos" at bounding box center [457, 419] width 98 height 11
click at [0, 0] on input "file" at bounding box center [0, 0] width 0 height 0
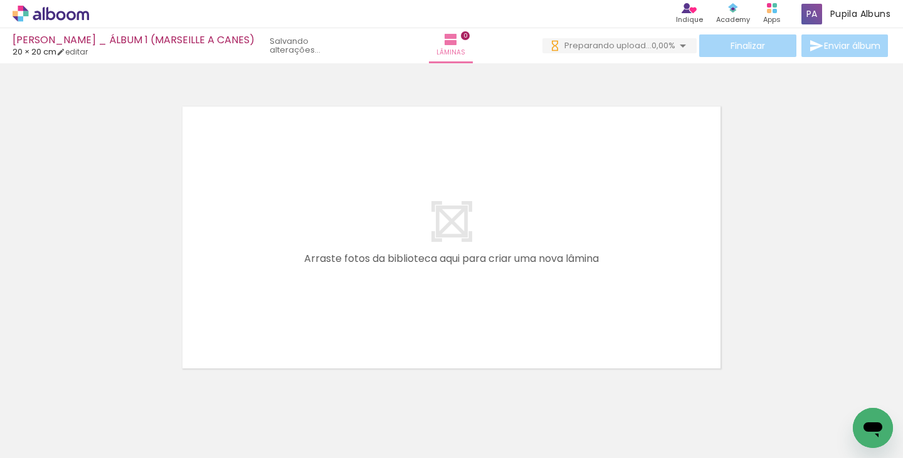
click at [45, 447] on span "Adicionar Fotos" at bounding box center [45, 442] width 38 height 14
click at [0, 0] on input "file" at bounding box center [0, 0] width 0 height 0
click at [43, 441] on span "Adicionar Fotos" at bounding box center [45, 442] width 38 height 14
click at [0, 0] on input "file" at bounding box center [0, 0] width 0 height 0
click at [60, 440] on span "Adicionar Fotos" at bounding box center [45, 442] width 38 height 14
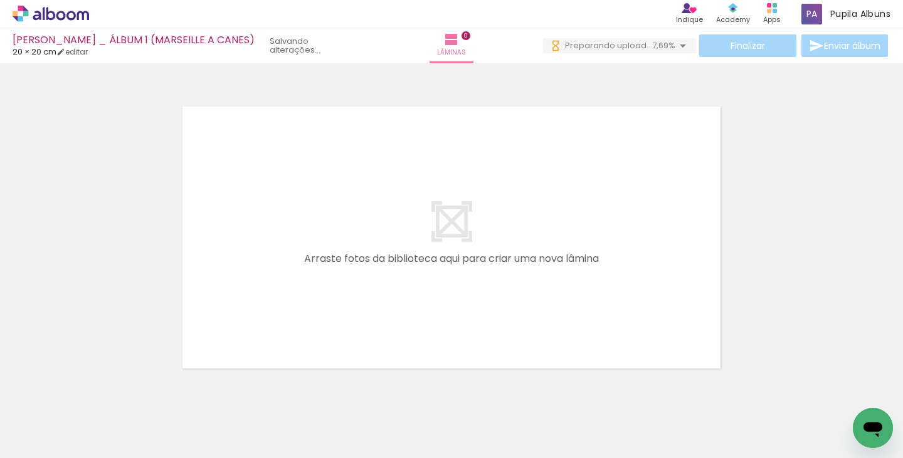
click at [0, 0] on input "file" at bounding box center [0, 0] width 0 height 0
click at [34, 441] on span "Adicionar Fotos" at bounding box center [45, 442] width 38 height 14
click at [0, 0] on input "file" at bounding box center [0, 0] width 0 height 0
click at [61, 19] on icon at bounding box center [60, 15] width 9 height 9
